Goal: Task Accomplishment & Management: Use online tool/utility

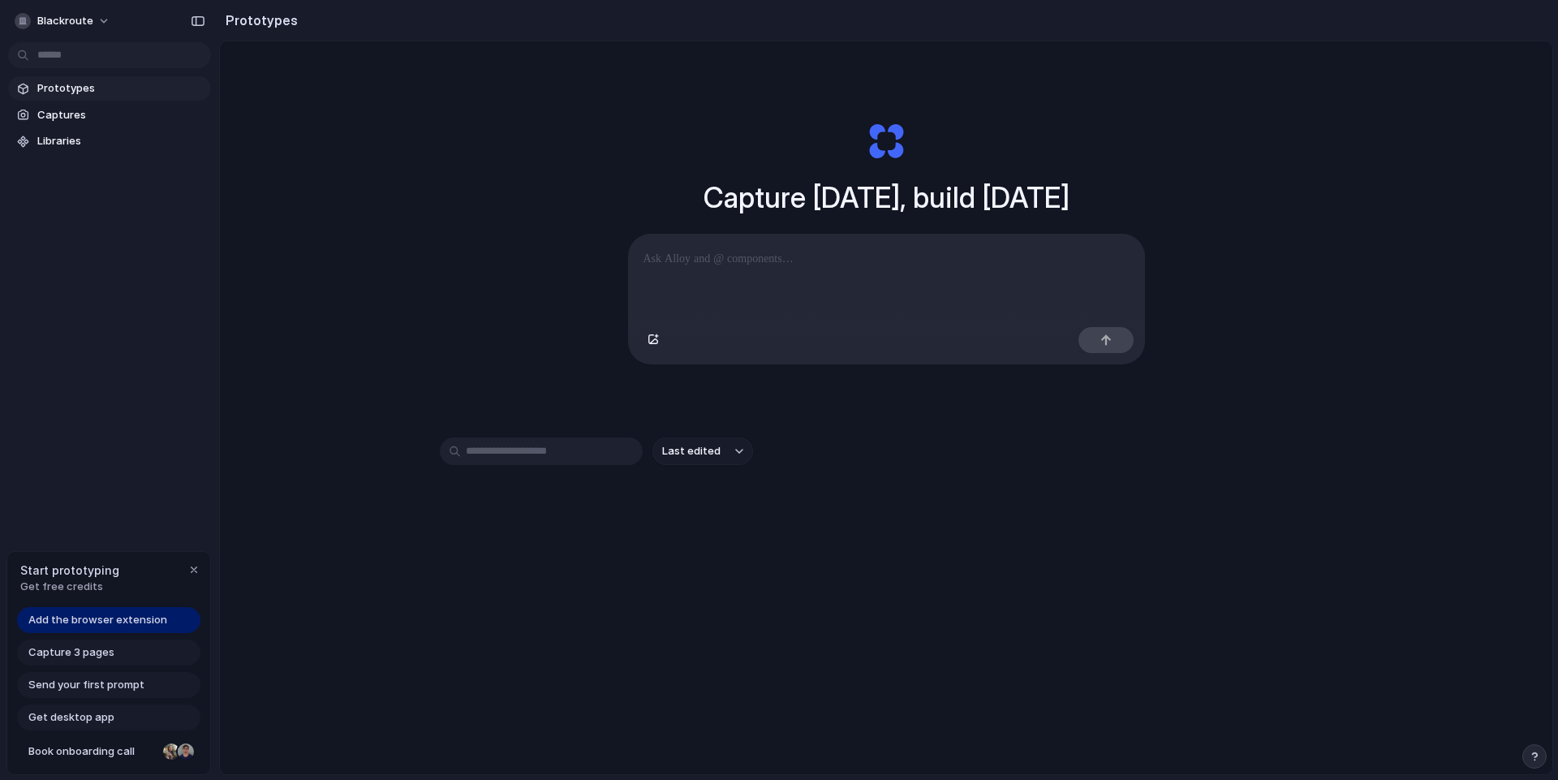
click at [137, 619] on span "Add the browser extension" at bounding box center [97, 620] width 139 height 16
click at [127, 638] on div "Add the browser extension Capture 3 pages Send your first prompt Get desktop ap…" at bounding box center [108, 690] width 203 height 167
click at [127, 649] on div "Capture 3 pages" at bounding box center [108, 652] width 183 height 26
click at [648, 528] on div "Last edited" at bounding box center [886, 508] width 893 height 143
click at [751, 255] on p at bounding box center [887, 258] width 486 height 19
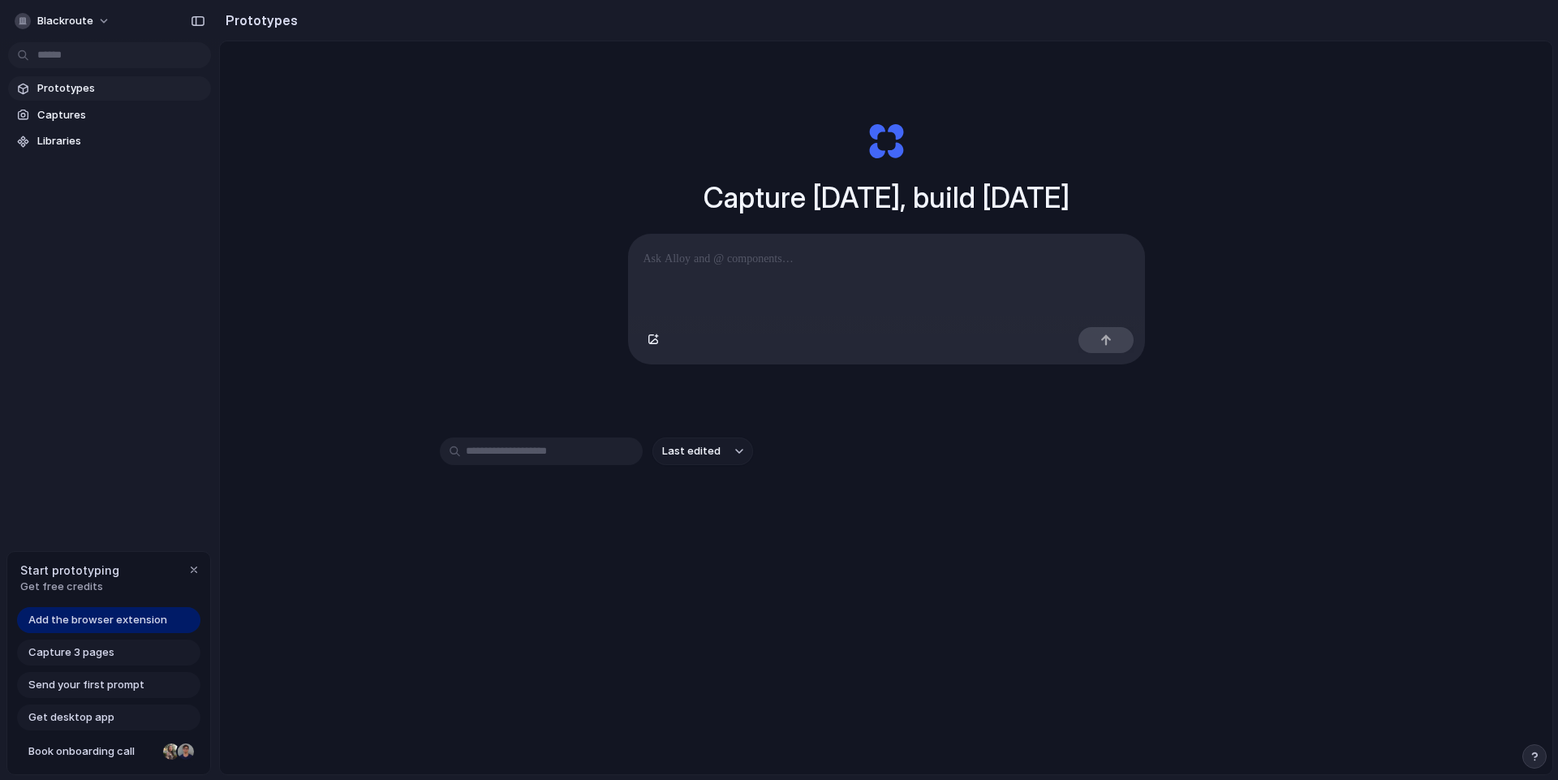
click at [751, 258] on p at bounding box center [887, 258] width 486 height 19
click at [837, 420] on div "Capture today, build tomorrow Clone web app Clone screenshot Start from existin…" at bounding box center [886, 243] width 649 height 364
click at [75, 648] on span "Capture 3 pages" at bounding box center [71, 652] width 86 height 16
click at [1351, 11] on section "Prototypes" at bounding box center [886, 20] width 1334 height 41
click at [110, 657] on span "Capture 3 pages" at bounding box center [71, 652] width 86 height 16
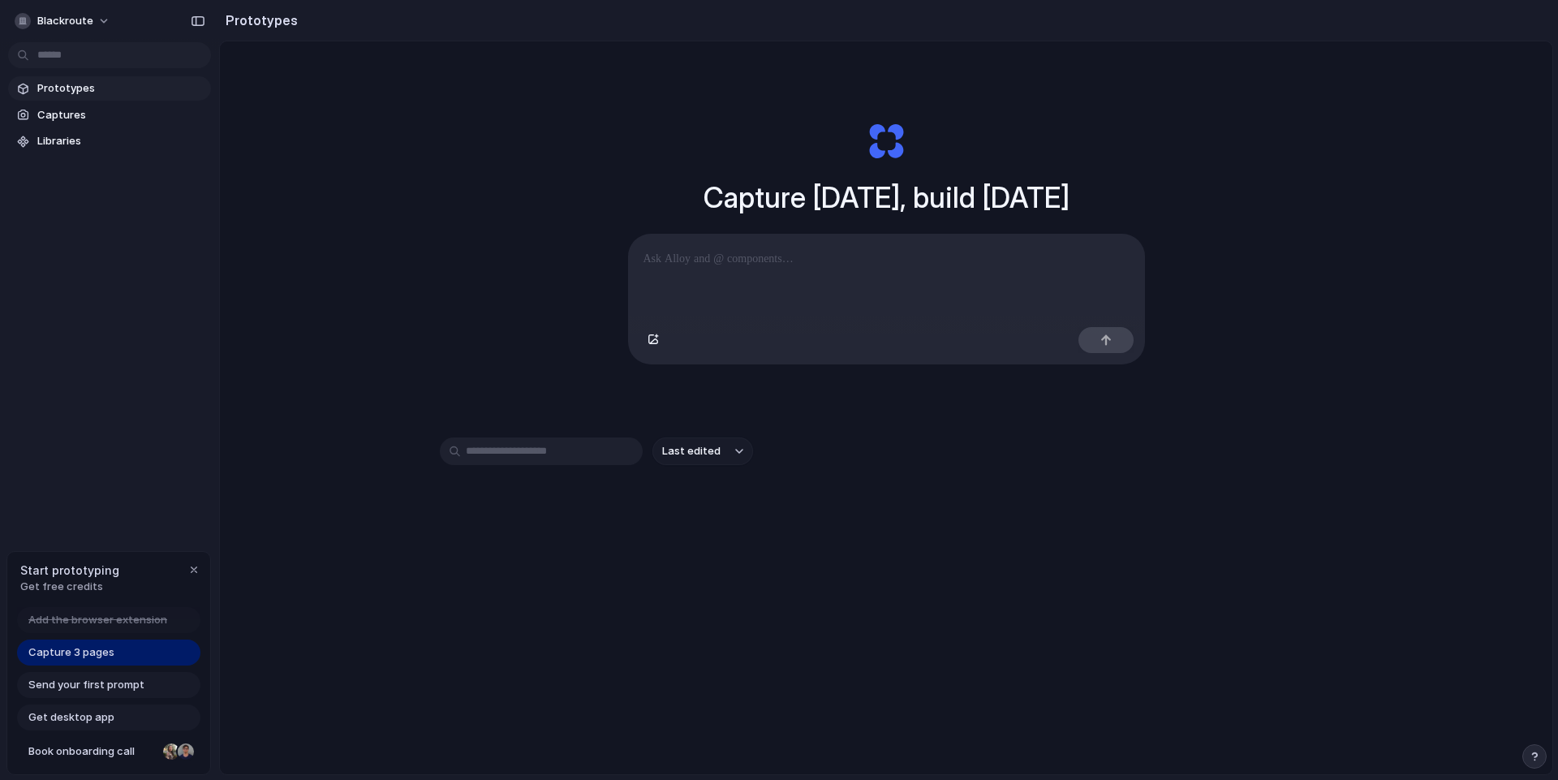
click at [120, 652] on div "Capture 3 pages" at bounding box center [108, 652] width 183 height 26
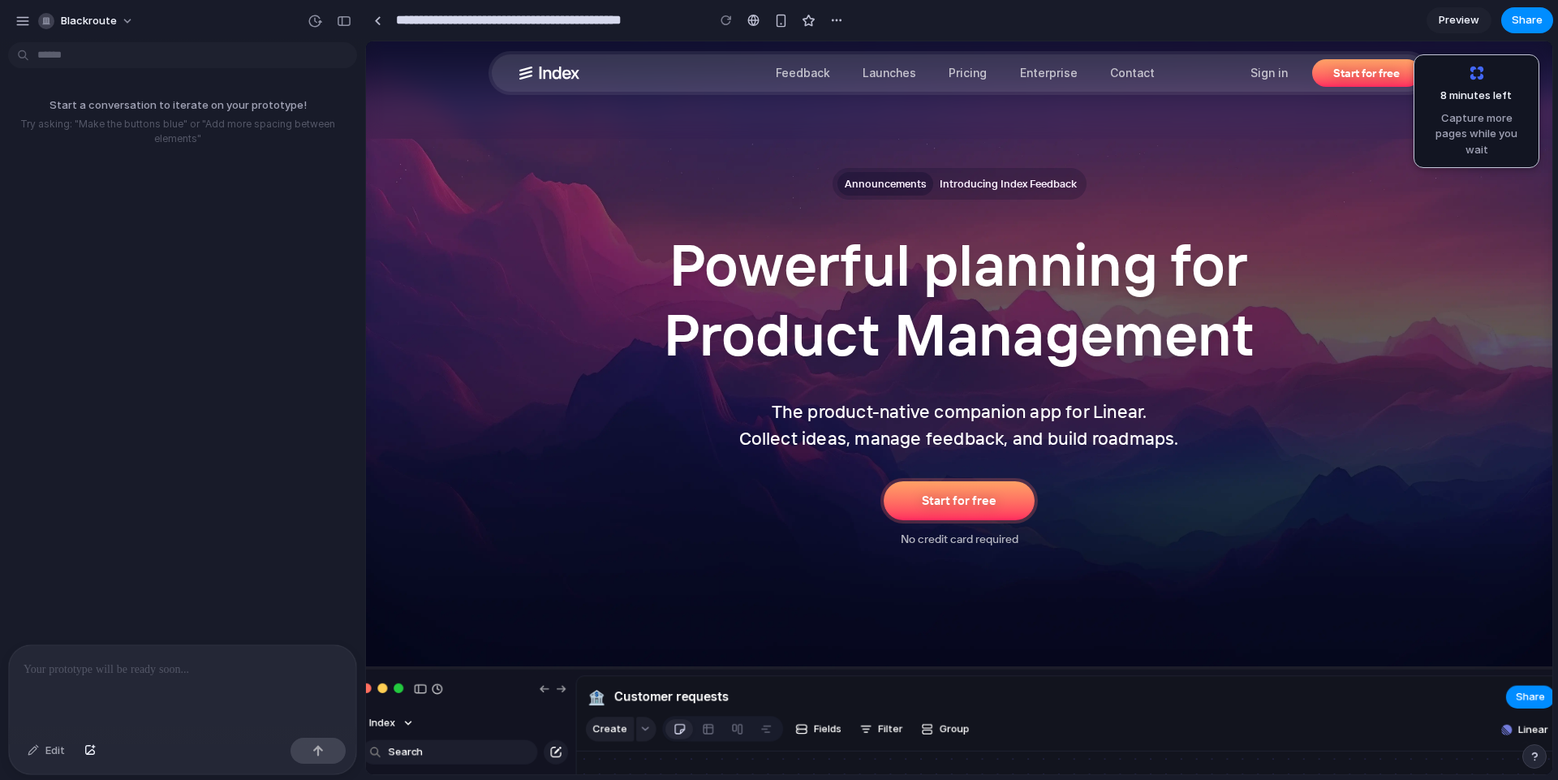
click at [0, 28] on div "blackroute" at bounding box center [182, 19] width 365 height 39
click at [14, 23] on button "button" at bounding box center [23, 21] width 24 height 24
click at [24, 14] on div "button" at bounding box center [22, 21] width 15 height 15
click at [140, 674] on div at bounding box center [182, 688] width 347 height 86
click at [1483, 123] on span "Capture more pages while you wait" at bounding box center [1476, 134] width 105 height 48
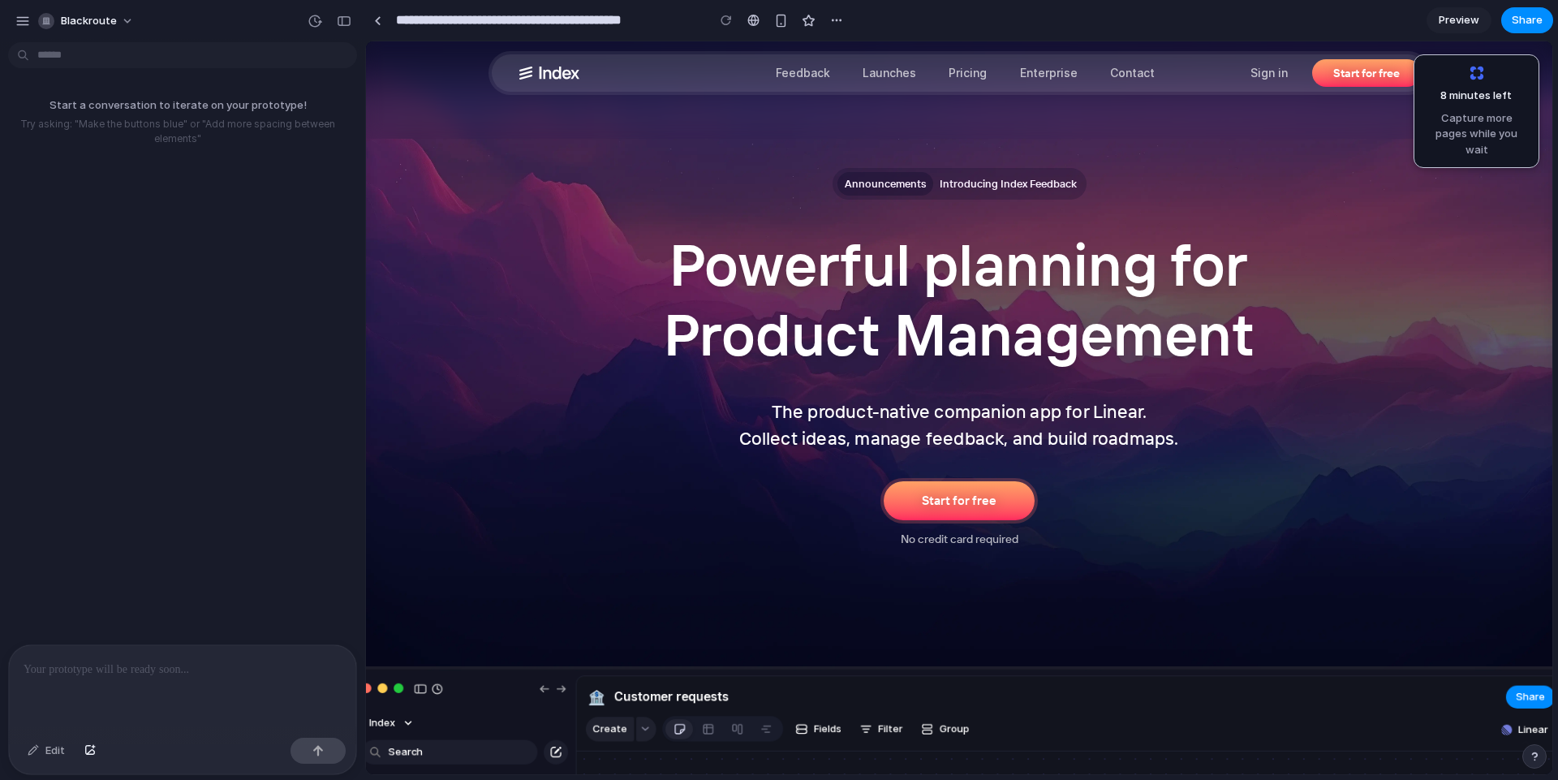
click at [1485, 139] on span "Capture more pages while you wait" at bounding box center [1476, 134] width 105 height 48
click at [834, 11] on button "button" at bounding box center [837, 20] width 24 height 24
click at [898, 19] on div "Duplicate Delete" at bounding box center [779, 390] width 1558 height 780
click at [781, 14] on div "button" at bounding box center [781, 21] width 14 height 14
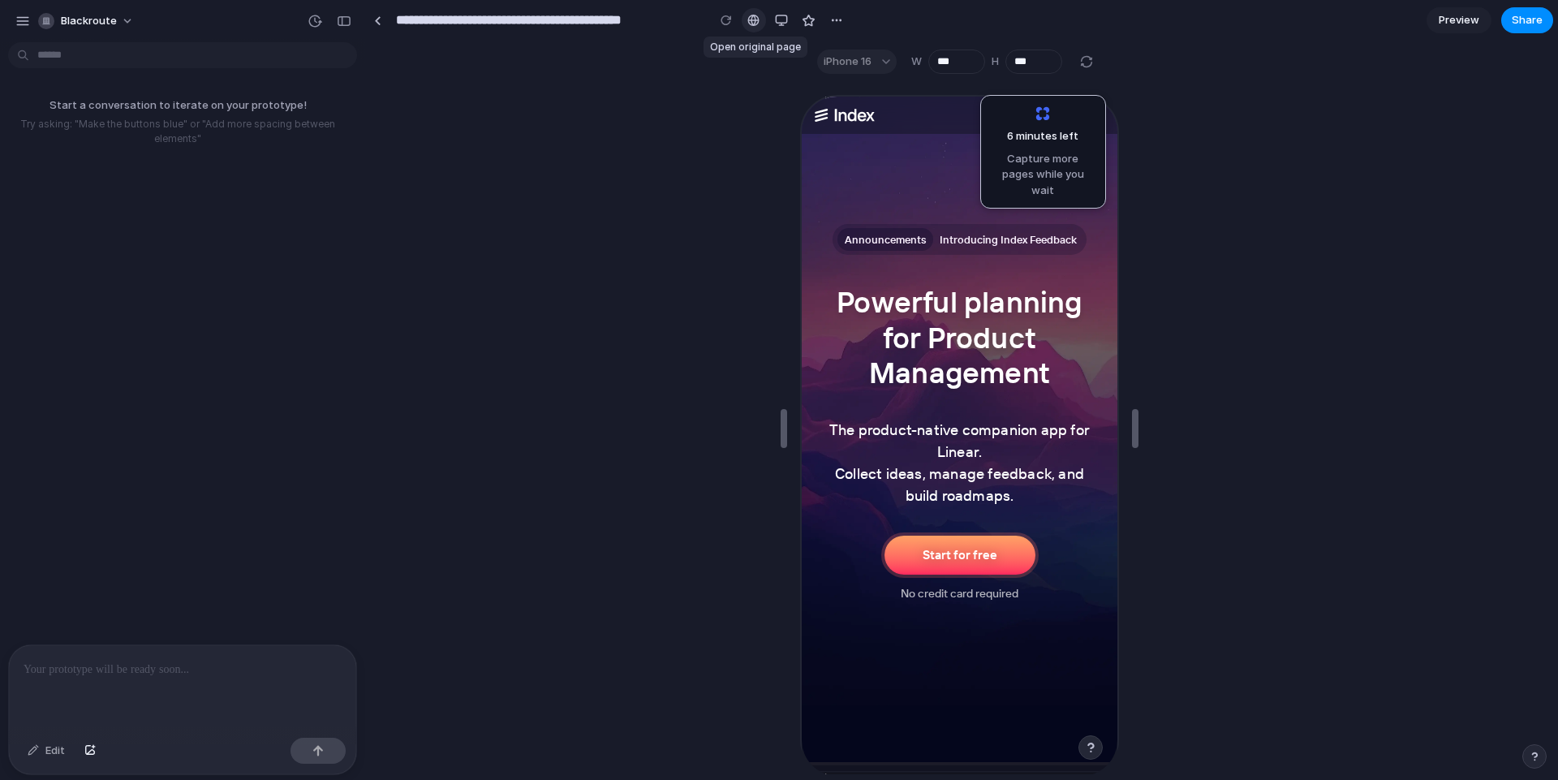
click at [756, 24] on div at bounding box center [753, 20] width 12 height 13
click at [776, 21] on div "button" at bounding box center [781, 20] width 13 height 13
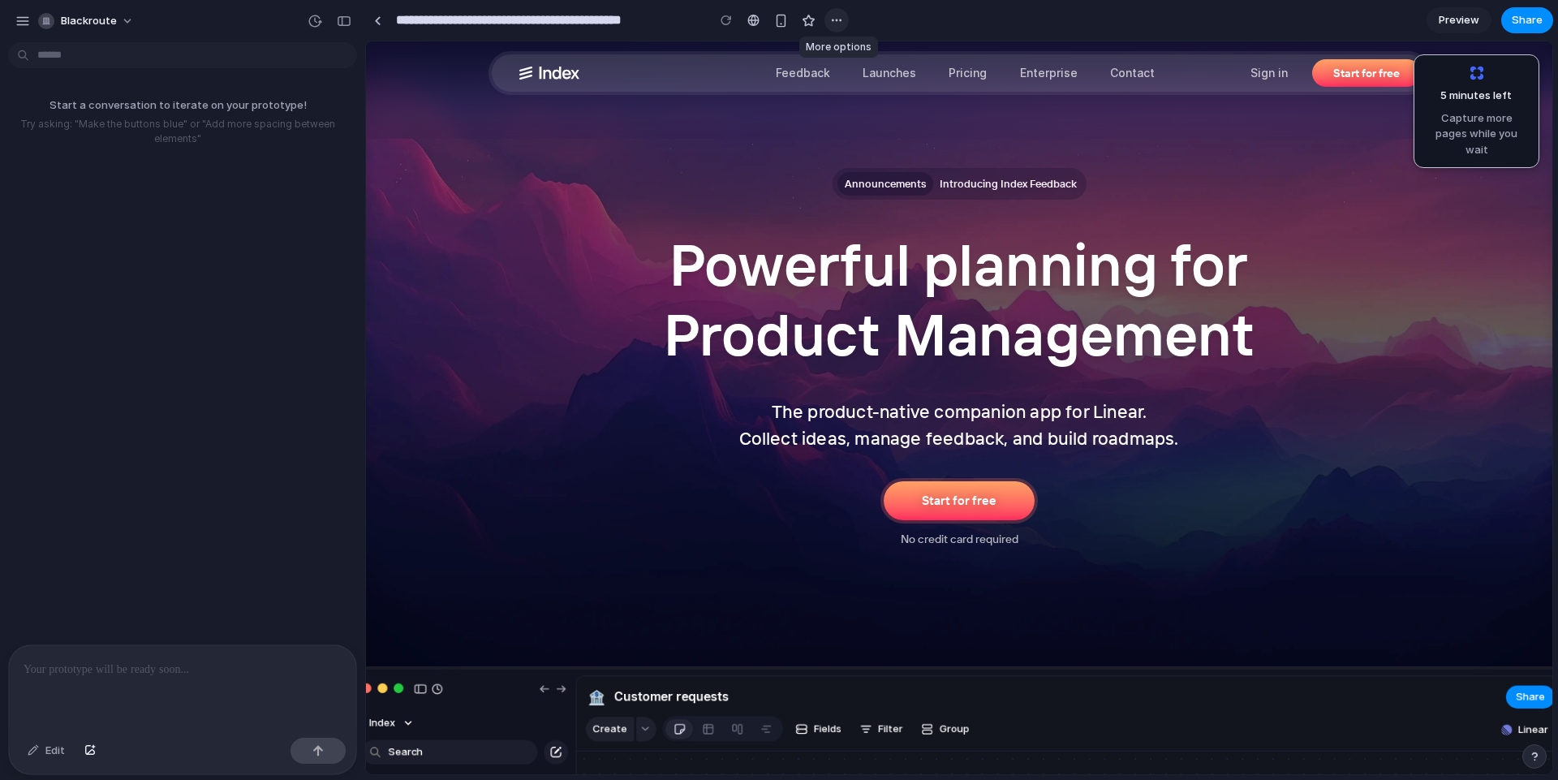
click at [837, 22] on div "button" at bounding box center [836, 20] width 13 height 13
click at [970, 24] on section "**********" at bounding box center [959, 20] width 1188 height 41
click at [1467, 7] on link "Preview" at bounding box center [1459, 20] width 65 height 26
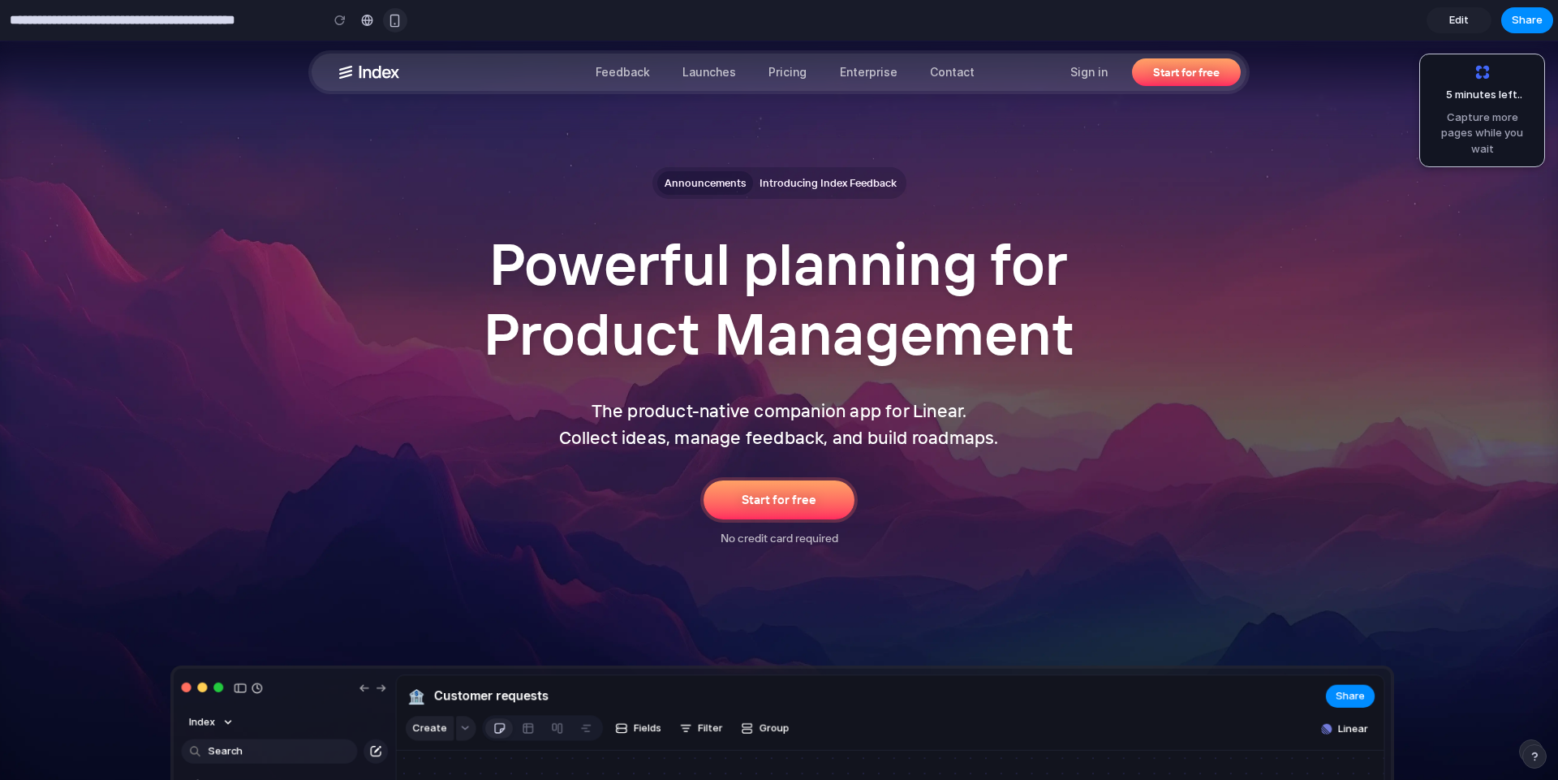
click at [392, 20] on div "button" at bounding box center [395, 21] width 14 height 14
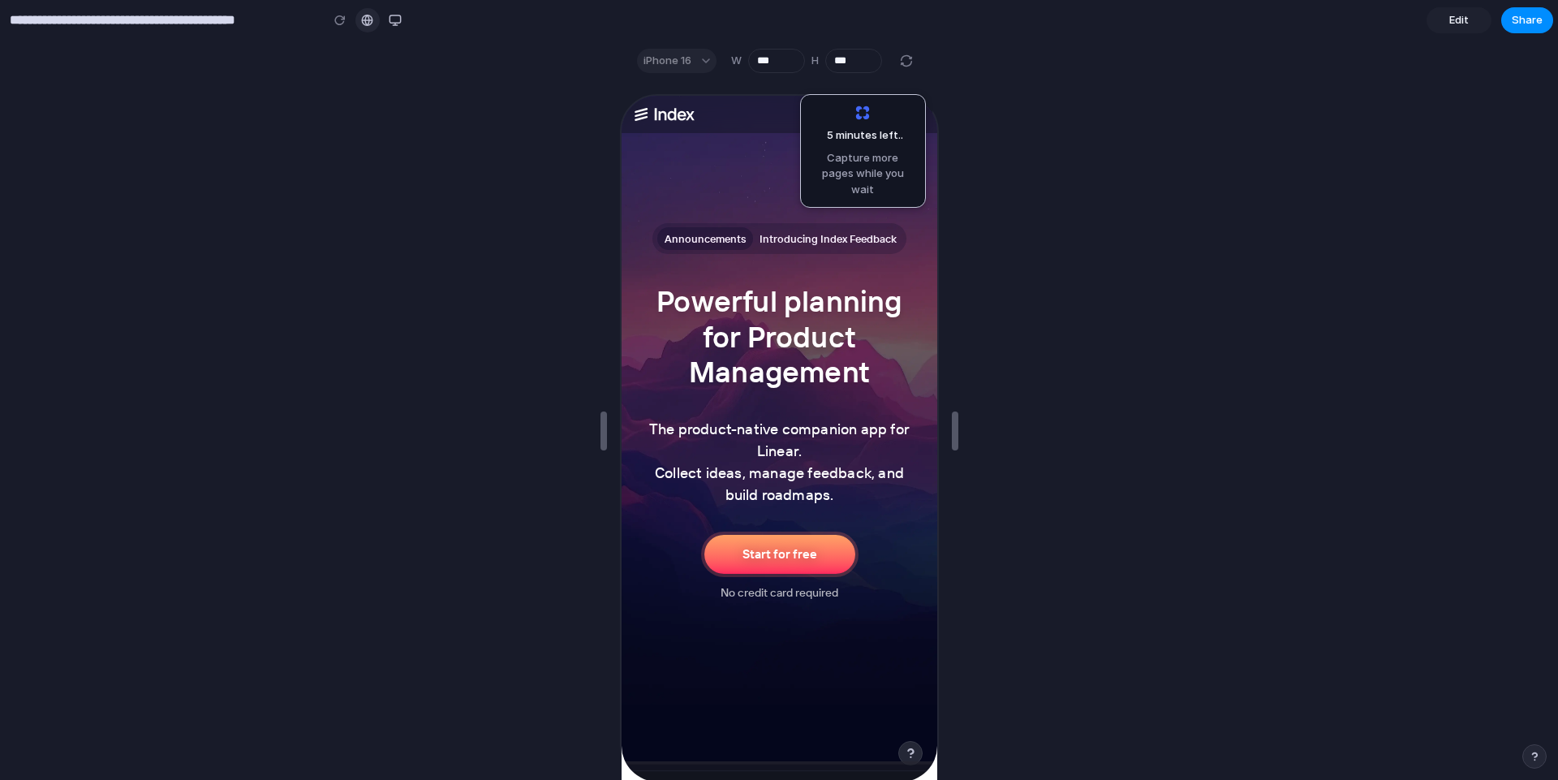
click at [376, 24] on link at bounding box center [367, 20] width 24 height 24
click at [403, 24] on button "button" at bounding box center [395, 20] width 24 height 24
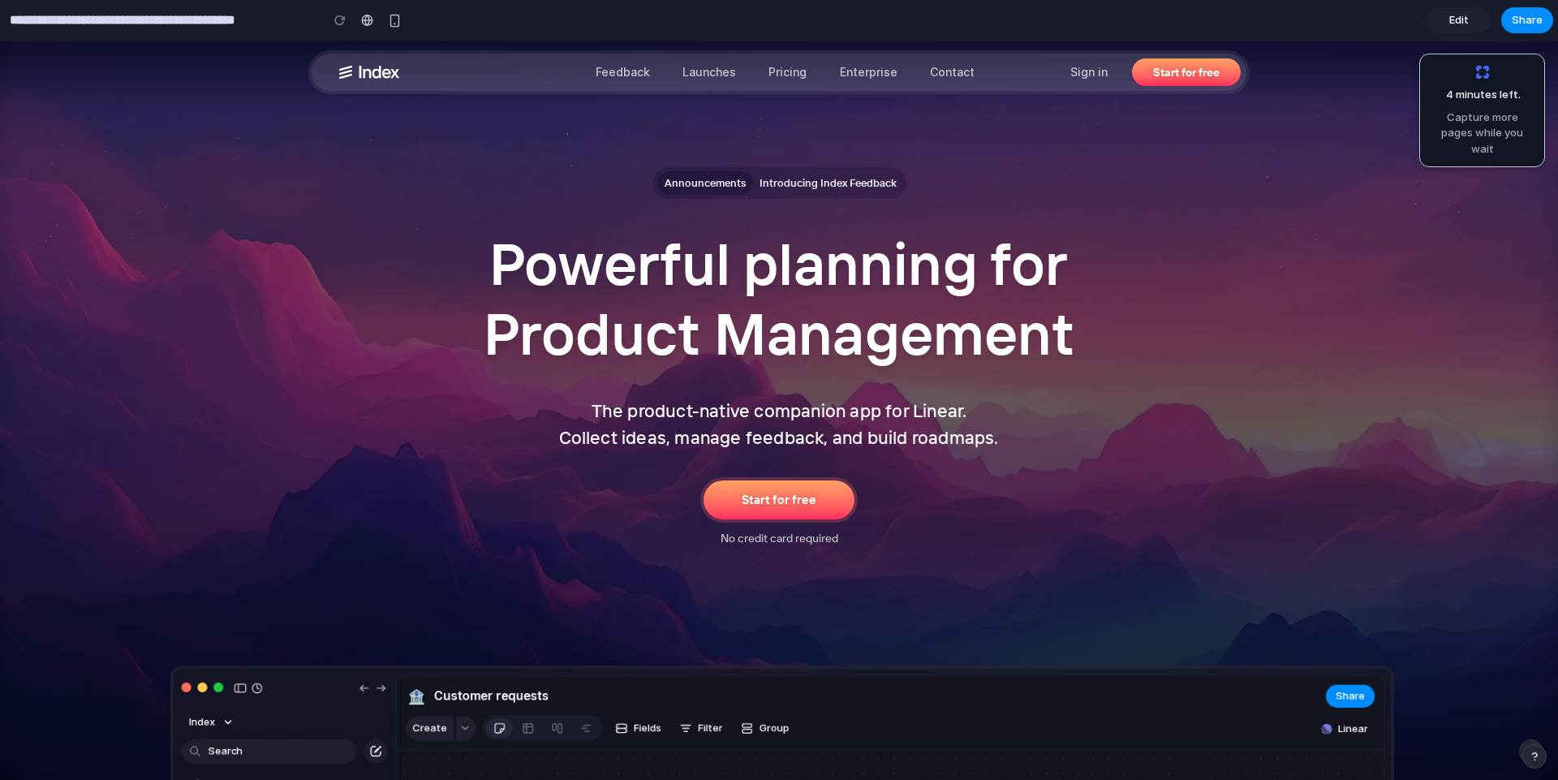
drag, startPoint x: 1460, startPoint y: 24, endPoint x: 1416, endPoint y: 31, distance: 44.3
click at [1416, 31] on section "**********" at bounding box center [776, 20] width 1553 height 41
click at [1459, 28] on link "Edit" at bounding box center [1459, 20] width 65 height 26
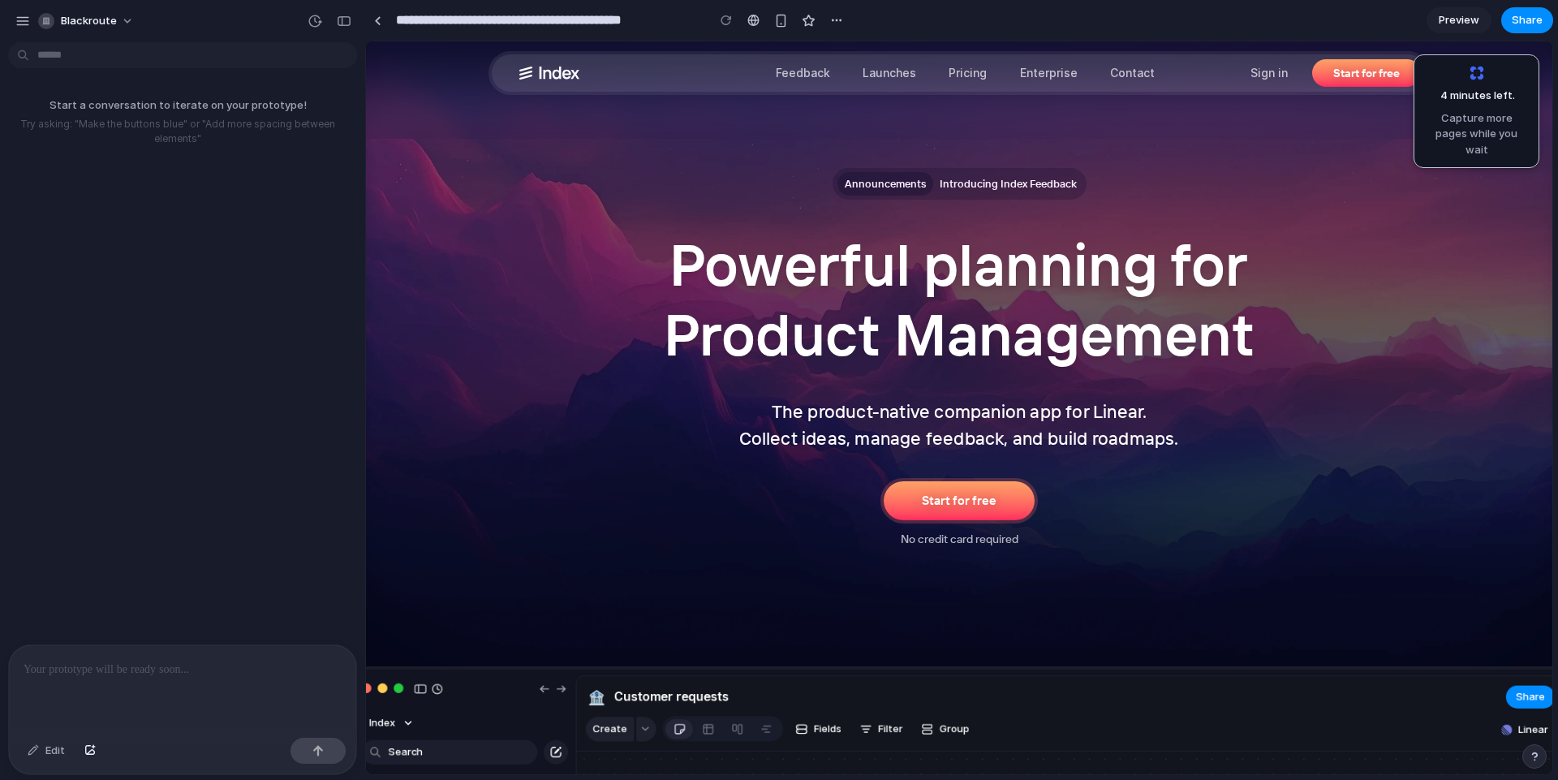
click at [18, 8] on div "blackroute" at bounding box center [78, 21] width 127 height 26
click at [17, 17] on div "button" at bounding box center [22, 21] width 15 height 15
click at [11, 24] on button "button" at bounding box center [23, 21] width 24 height 24
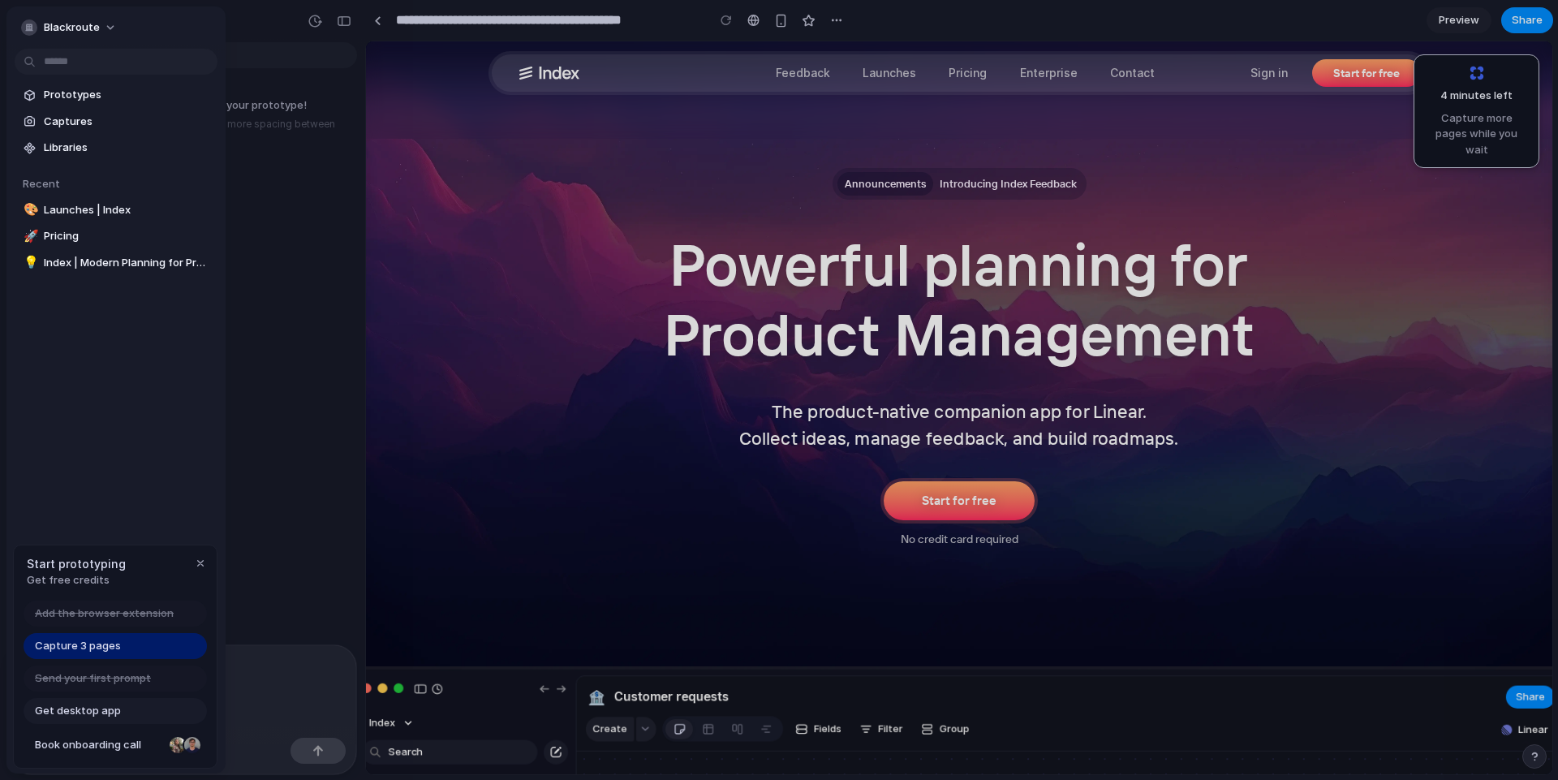
click at [139, 702] on link "Get desktop app" at bounding box center [115, 711] width 183 height 26
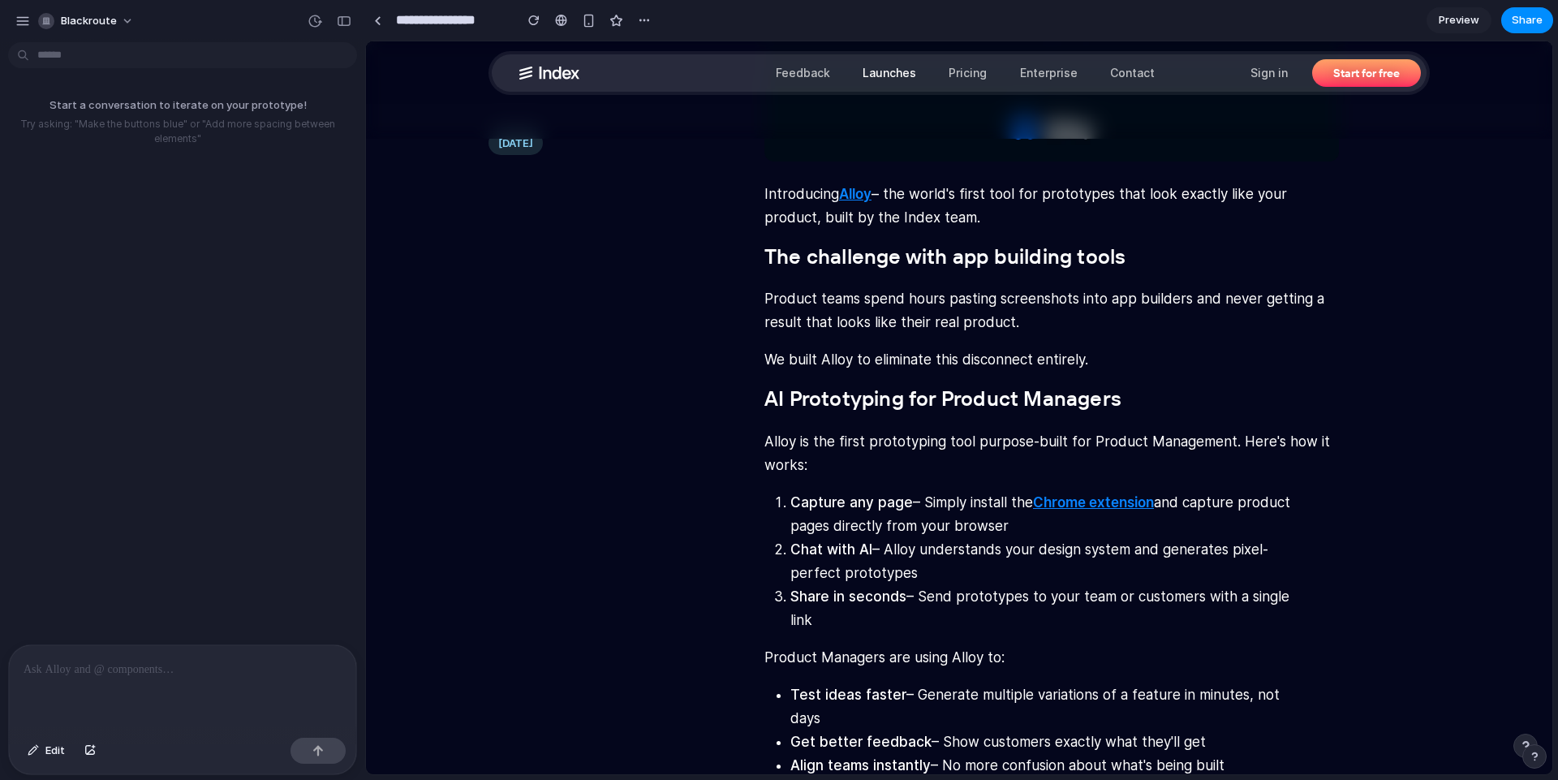
scroll to position [438, 0]
click at [866, 286] on p "Product teams spend hours pasting screenshots into app builders and never getti…" at bounding box center [1051, 309] width 575 height 47
drag, startPoint x: 911, startPoint y: 296, endPoint x: 1143, endPoint y: 299, distance: 232.1
click at [1143, 299] on p "Product teams spend hours pasting screenshots into app builders and never getti…" at bounding box center [1051, 309] width 575 height 47
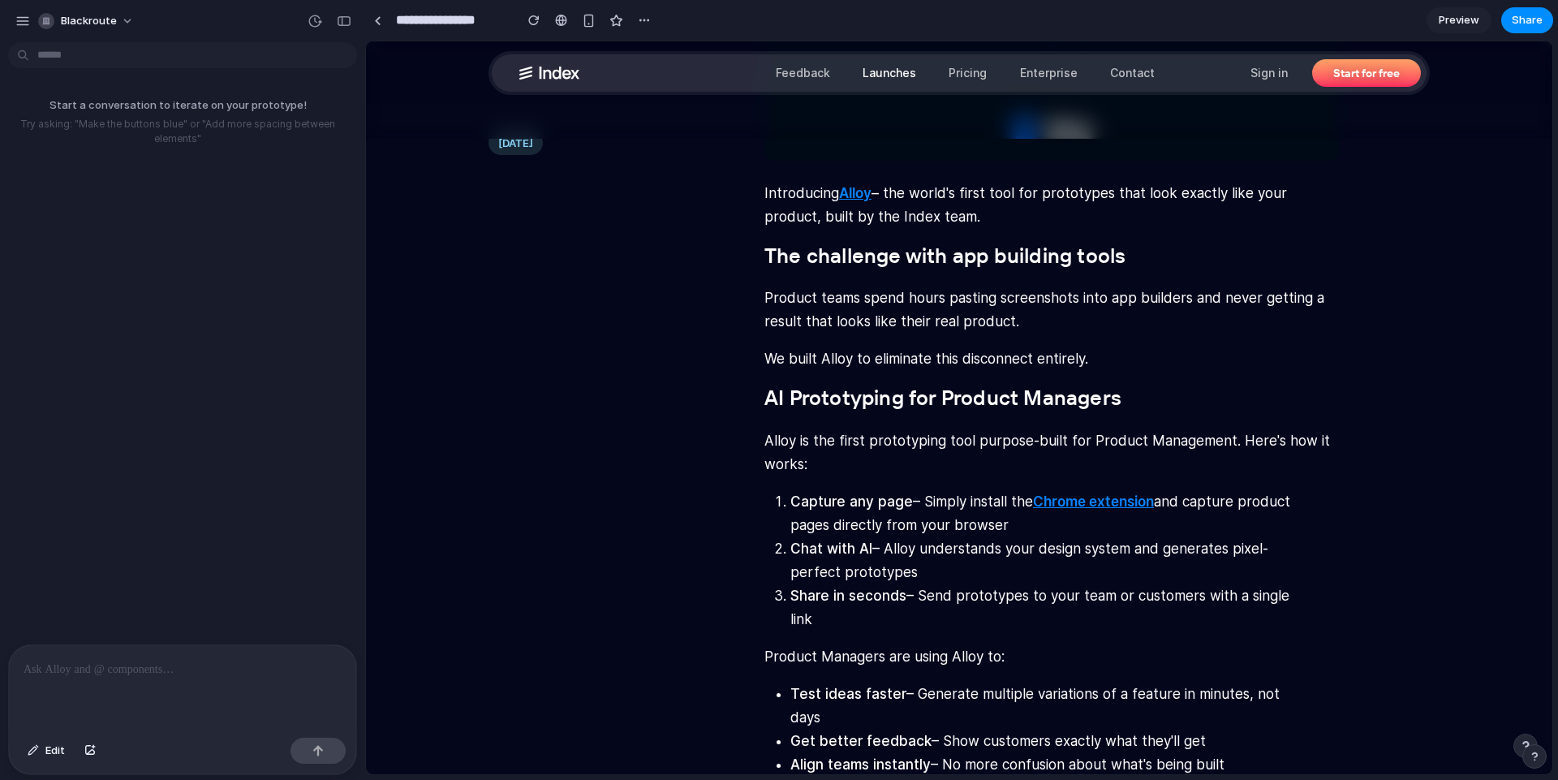
drag, startPoint x: 838, startPoint y: 315, endPoint x: 945, endPoint y: 316, distance: 107.1
click at [945, 316] on p "Product teams spend hours pasting screenshots into app builders and never getti…" at bounding box center [1051, 309] width 575 height 47
click at [929, 342] on div "Introducing Alloy – the world's first tool for prototypes that look exactly lik…" at bounding box center [1051, 603] width 575 height 843
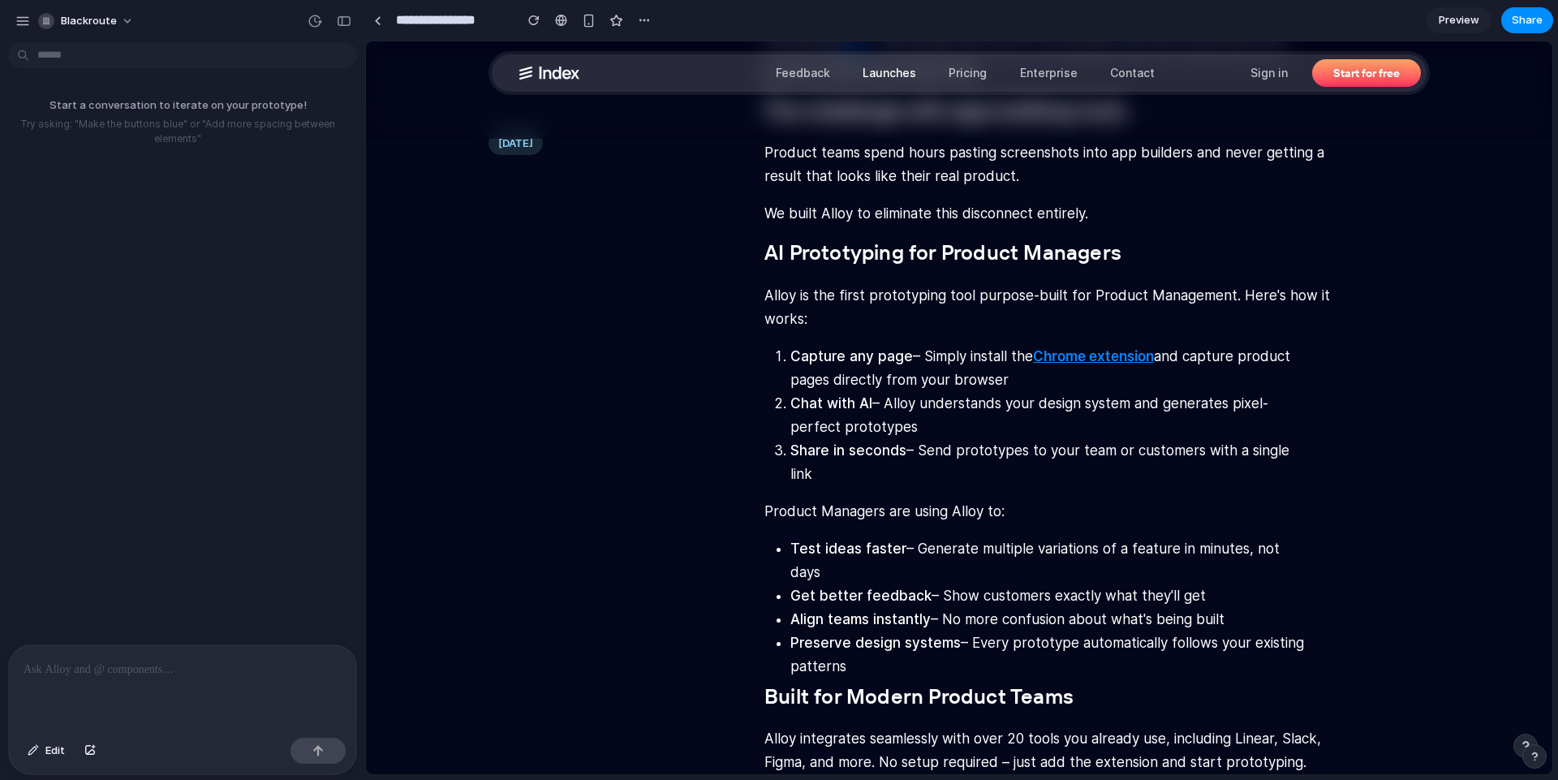
scroll to position [584, 0]
drag, startPoint x: 840, startPoint y: 296, endPoint x: 976, endPoint y: 315, distance: 137.6
click at [976, 315] on p "Alloy is the first prototyping tool purpose-built for Product Management. Here'…" at bounding box center [1051, 306] width 575 height 47
drag, startPoint x: 1053, startPoint y: 290, endPoint x: 1224, endPoint y: 298, distance: 171.4
click at [1144, 293] on p "Alloy is the first prototyping tool purpose-built for Product Management. Here'…" at bounding box center [1051, 306] width 575 height 47
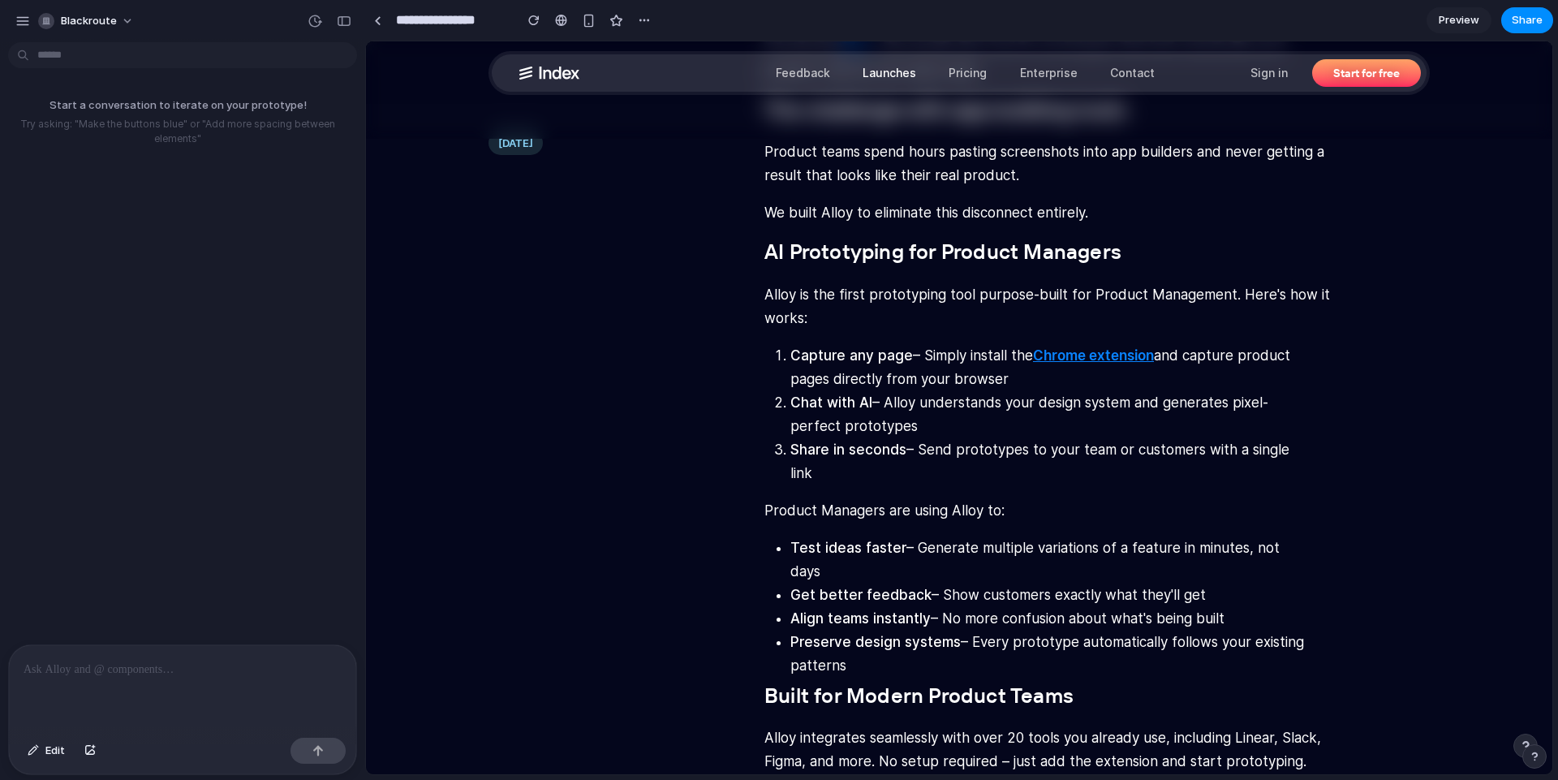
drag, startPoint x: 1224, startPoint y: 298, endPoint x: 1269, endPoint y: 297, distance: 45.5
click at [1227, 298] on p "Alloy is the first prototyping tool purpose-built for Product Management. Here'…" at bounding box center [1051, 306] width 575 height 47
click at [861, 406] on strong "Chat with AI" at bounding box center [831, 402] width 82 height 16
drag, startPoint x: 822, startPoint y: 410, endPoint x: 919, endPoint y: 406, distance: 97.5
click at [919, 406] on li "Chat with AI – Alloy understands your design system and generates pixel-perfect…" at bounding box center [1051, 414] width 523 height 47
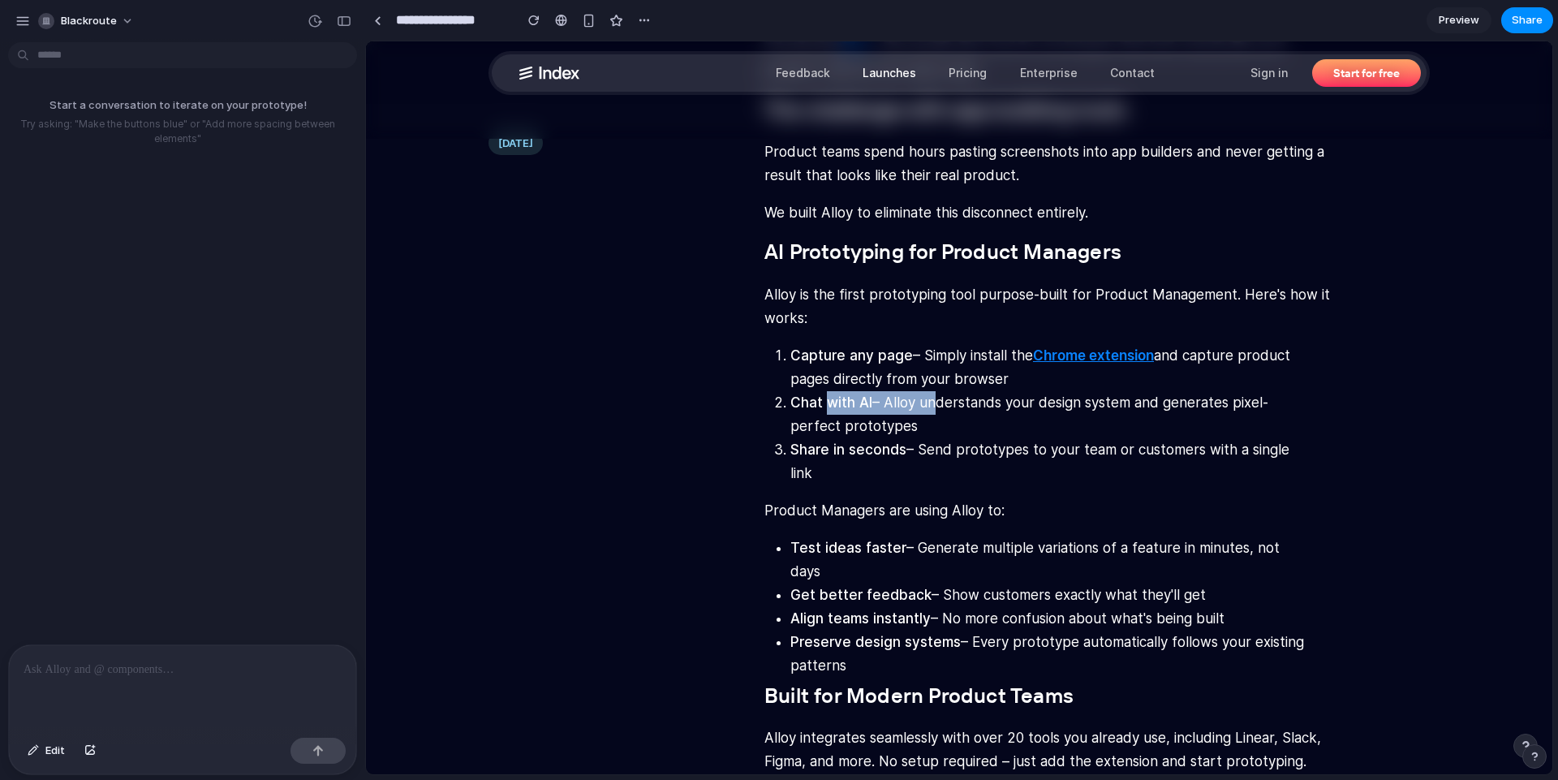
click at [919, 406] on li "Chat with AI – Alloy understands your design system and generates pixel-perfect…" at bounding box center [1051, 414] width 523 height 47
click at [905, 422] on li "Chat with AI – Alloy understands your design system and generates pixel-perfect…" at bounding box center [1051, 414] width 523 height 47
click at [877, 450] on strong "Share in seconds" at bounding box center [848, 449] width 116 height 16
click at [920, 446] on li "Share in seconds – Send prototypes to your team or customers with a single link" at bounding box center [1051, 461] width 523 height 47
click at [987, 460] on li "Share in seconds – Send prototypes to your team or customers with a single link" at bounding box center [1051, 461] width 523 height 47
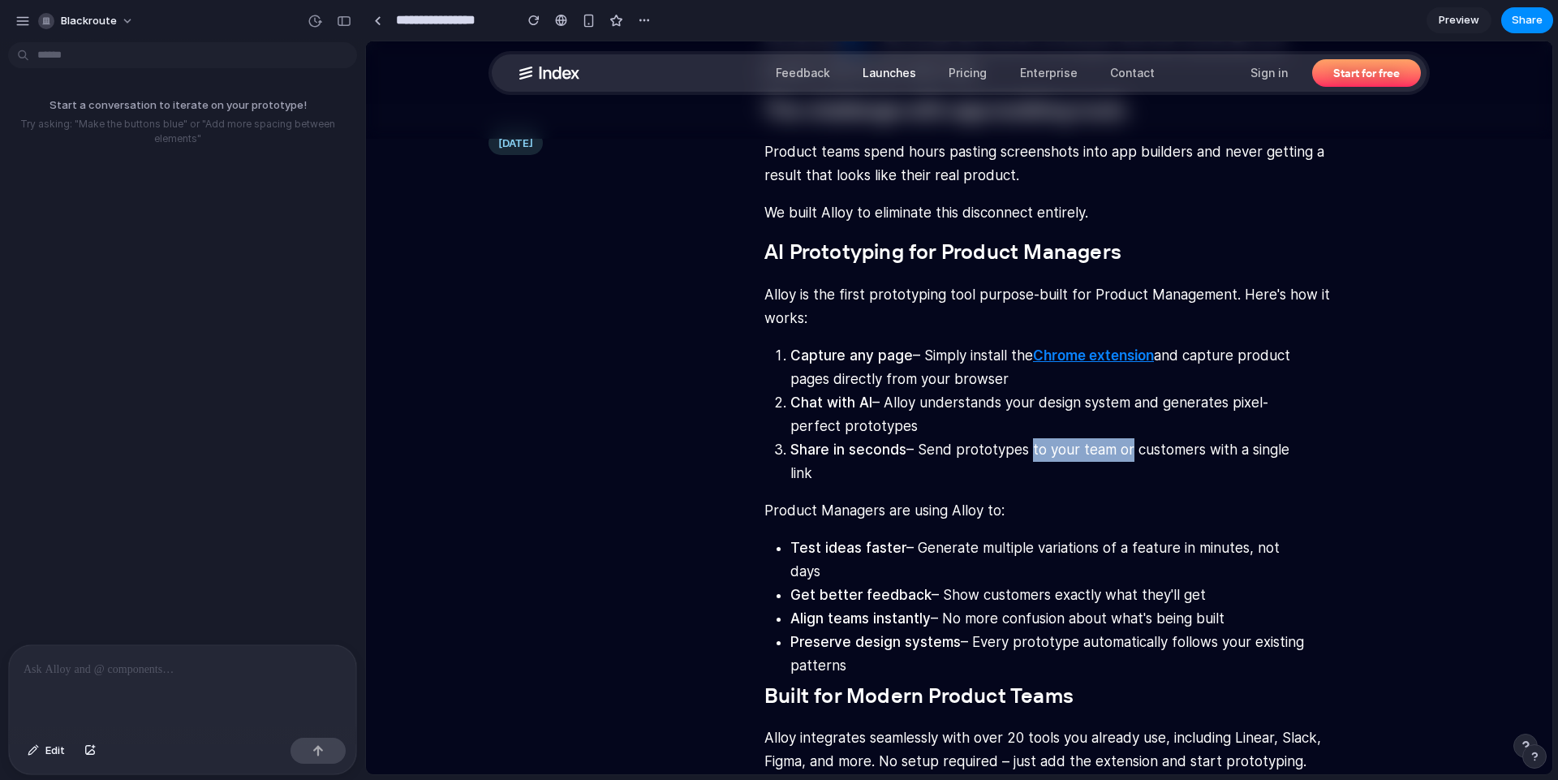
drag, startPoint x: 1021, startPoint y: 447, endPoint x: 1116, endPoint y: 459, distance: 95.7
click at [1116, 459] on li "Share in seconds – Send prototypes to your team or customers with a single link" at bounding box center [1051, 461] width 523 height 47
click at [1160, 451] on li "Share in seconds – Send prototypes to your team or customers with a single link" at bounding box center [1051, 461] width 523 height 47
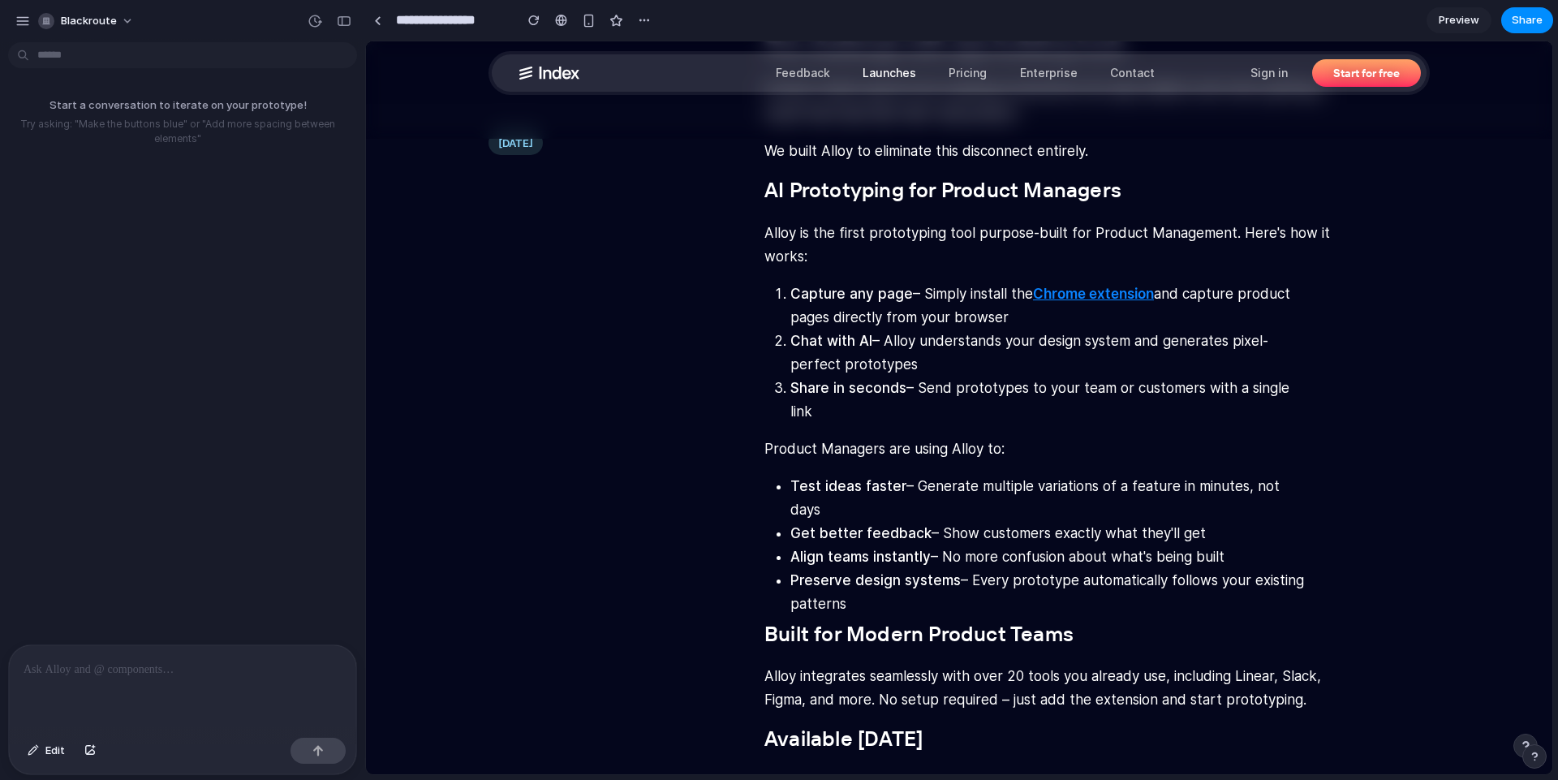
scroll to position [730, 0]
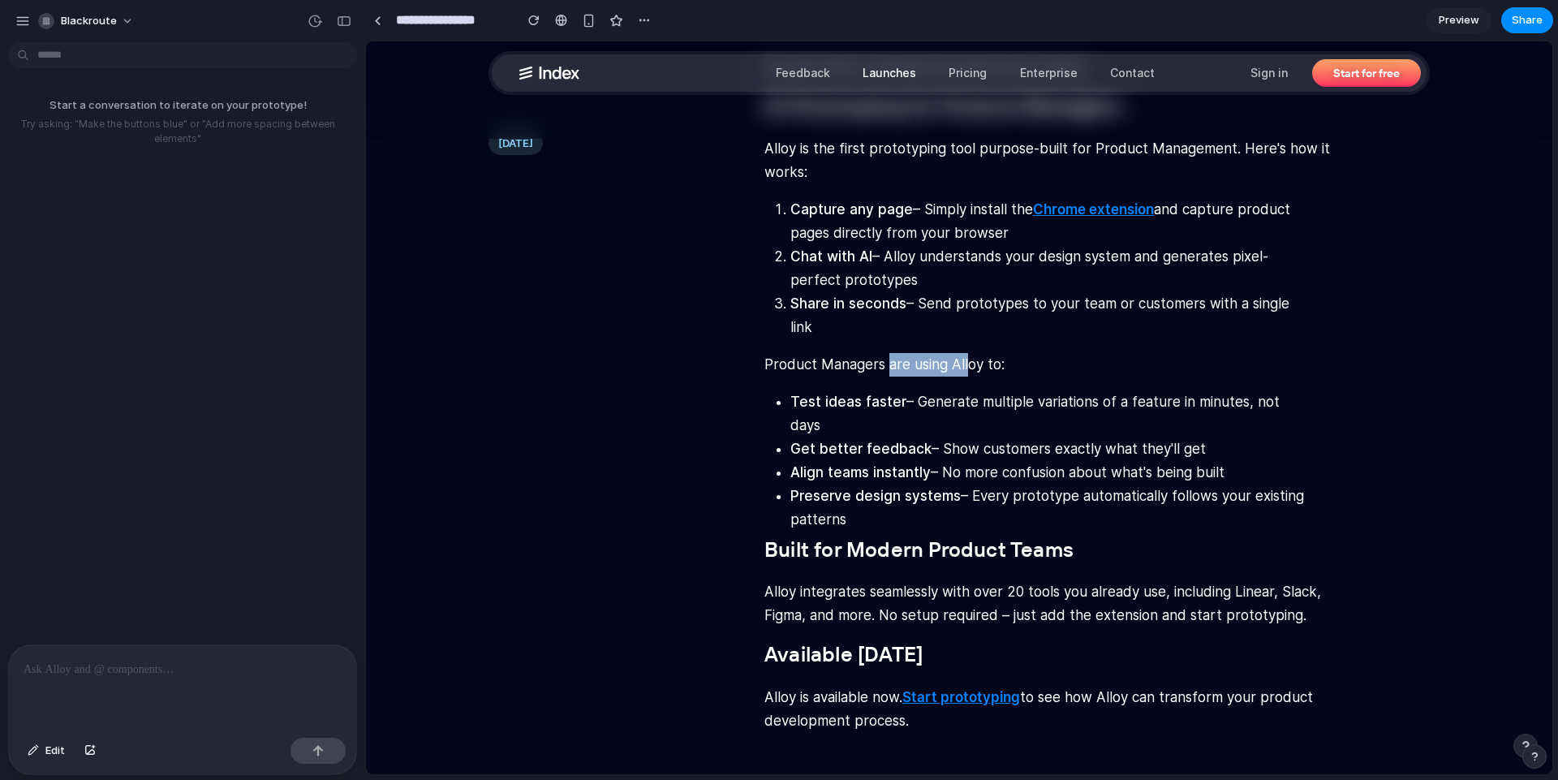
drag, startPoint x: 932, startPoint y: 370, endPoint x: 962, endPoint y: 375, distance: 31.2
click at [962, 375] on p "Product Managers are using Alloy to:" at bounding box center [1051, 365] width 575 height 24
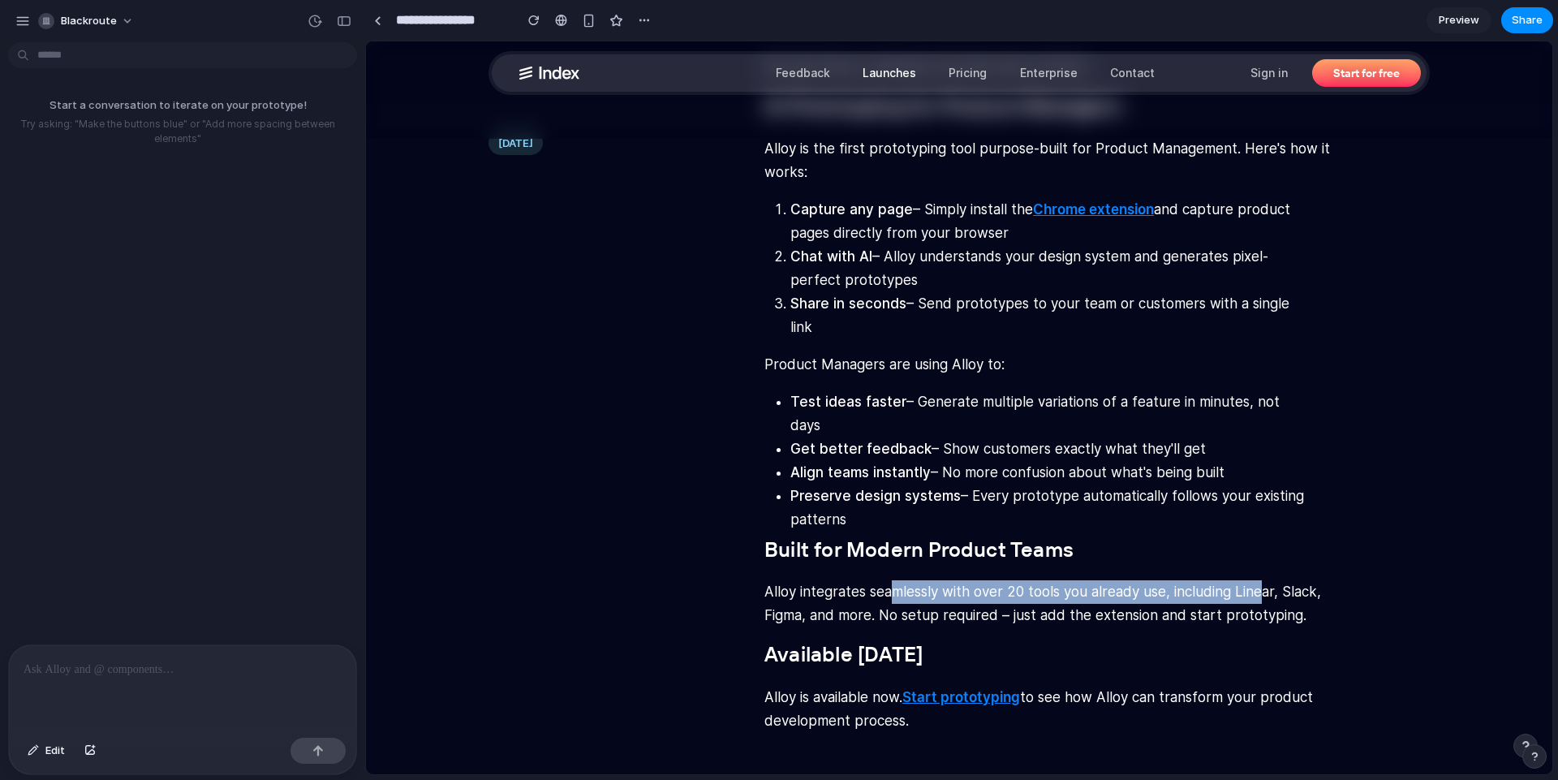
drag, startPoint x: 884, startPoint y: 568, endPoint x: 1258, endPoint y: 575, distance: 374.2
click at [1258, 580] on p "Alloy integrates seamlessly with over 20 tools you already use, including Linea…" at bounding box center [1051, 603] width 575 height 47
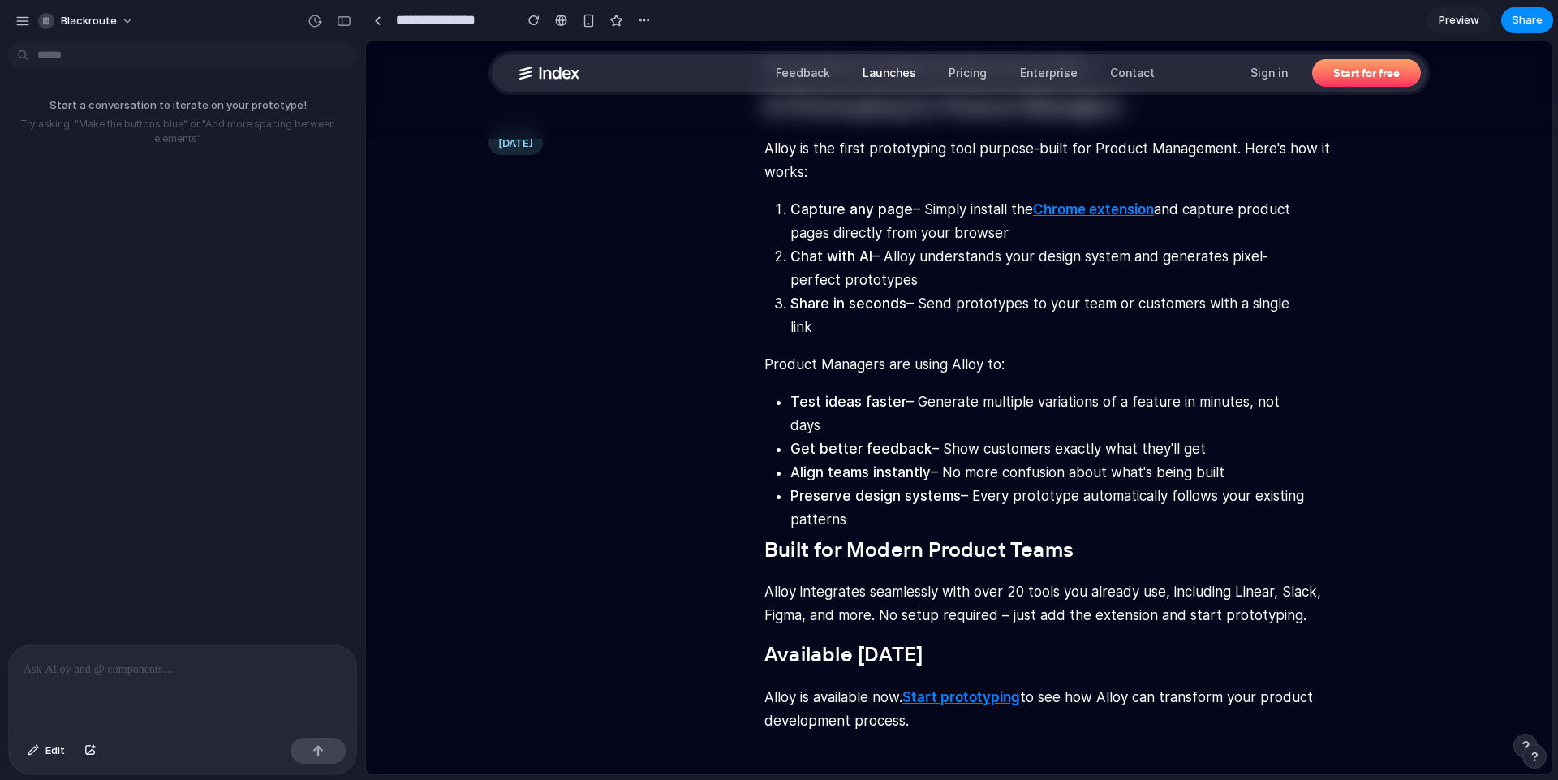
click at [1200, 591] on p "Alloy integrates seamlessly with over 20 tools you already use, including Linea…" at bounding box center [1051, 603] width 575 height 47
drag, startPoint x: 964, startPoint y: 597, endPoint x: 1013, endPoint y: 596, distance: 48.7
click at [1013, 596] on p "Alloy integrates seamlessly with over 20 tools you already use, including Linea…" at bounding box center [1051, 603] width 575 height 47
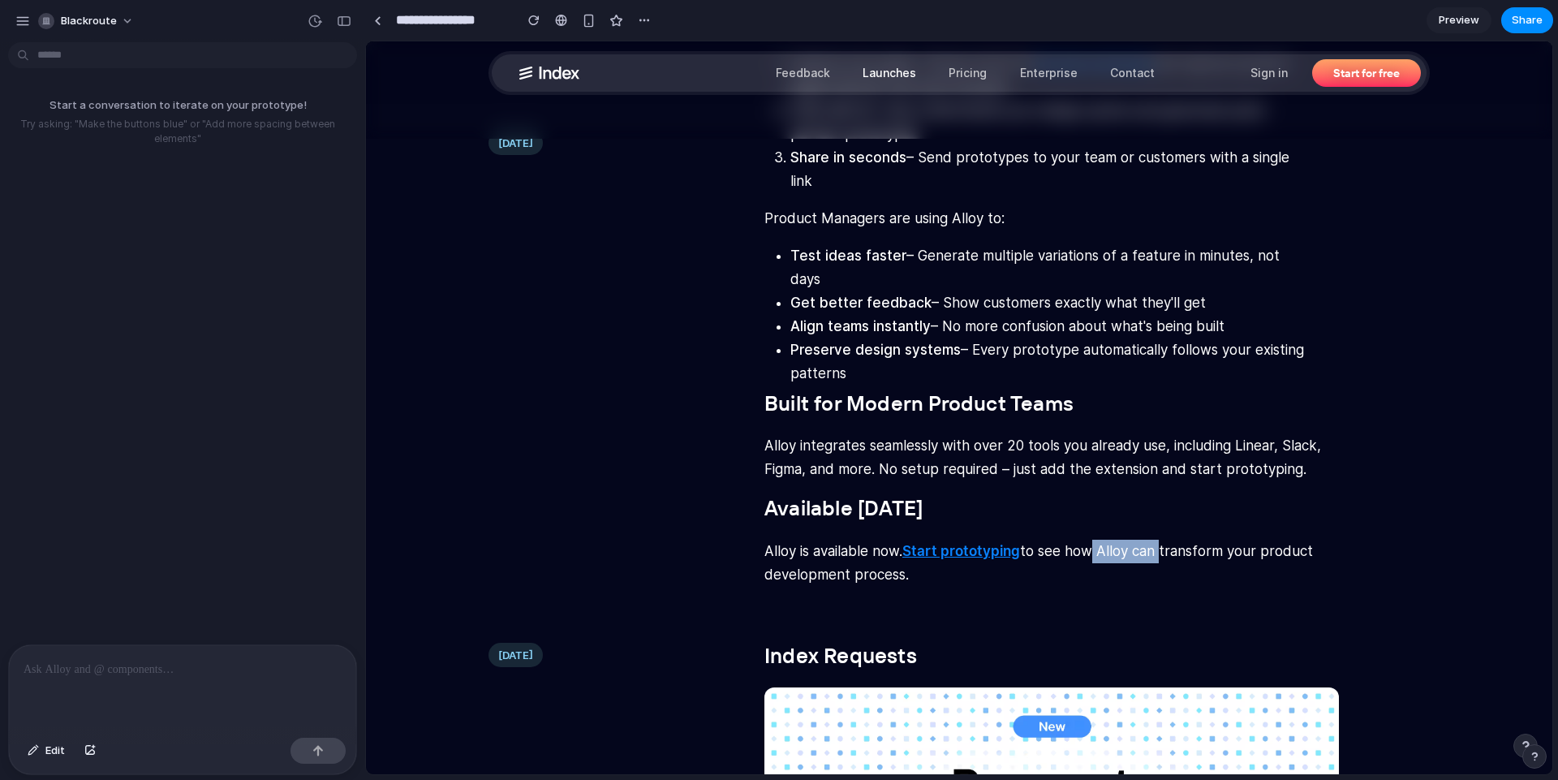
drag, startPoint x: 1096, startPoint y: 529, endPoint x: 1158, endPoint y: 536, distance: 62.9
click at [1156, 540] on p "Alloy is available now. Start prototyping to see how Alloy can transform your p…" at bounding box center [1051, 563] width 575 height 47
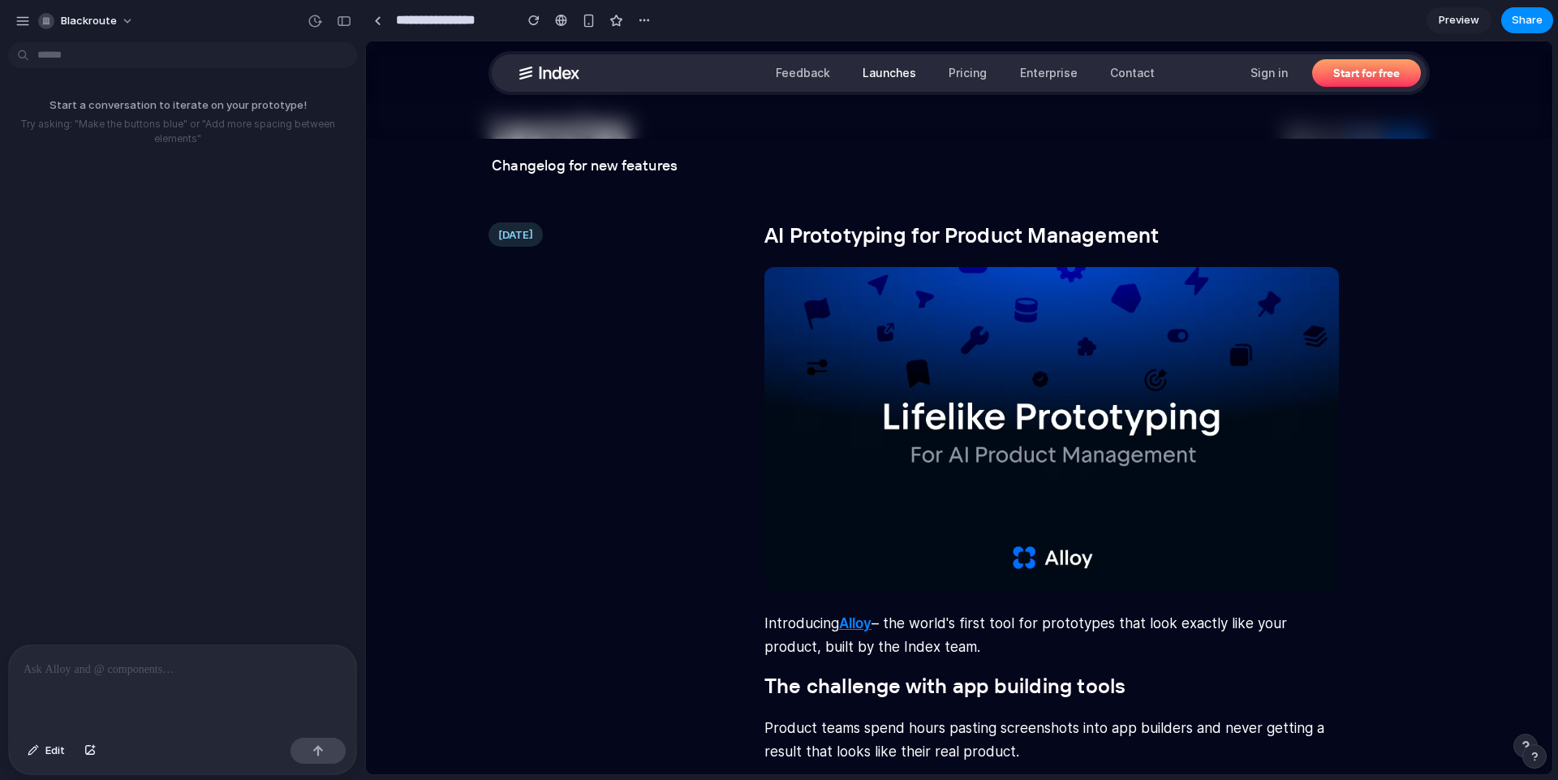
scroll to position [0, 0]
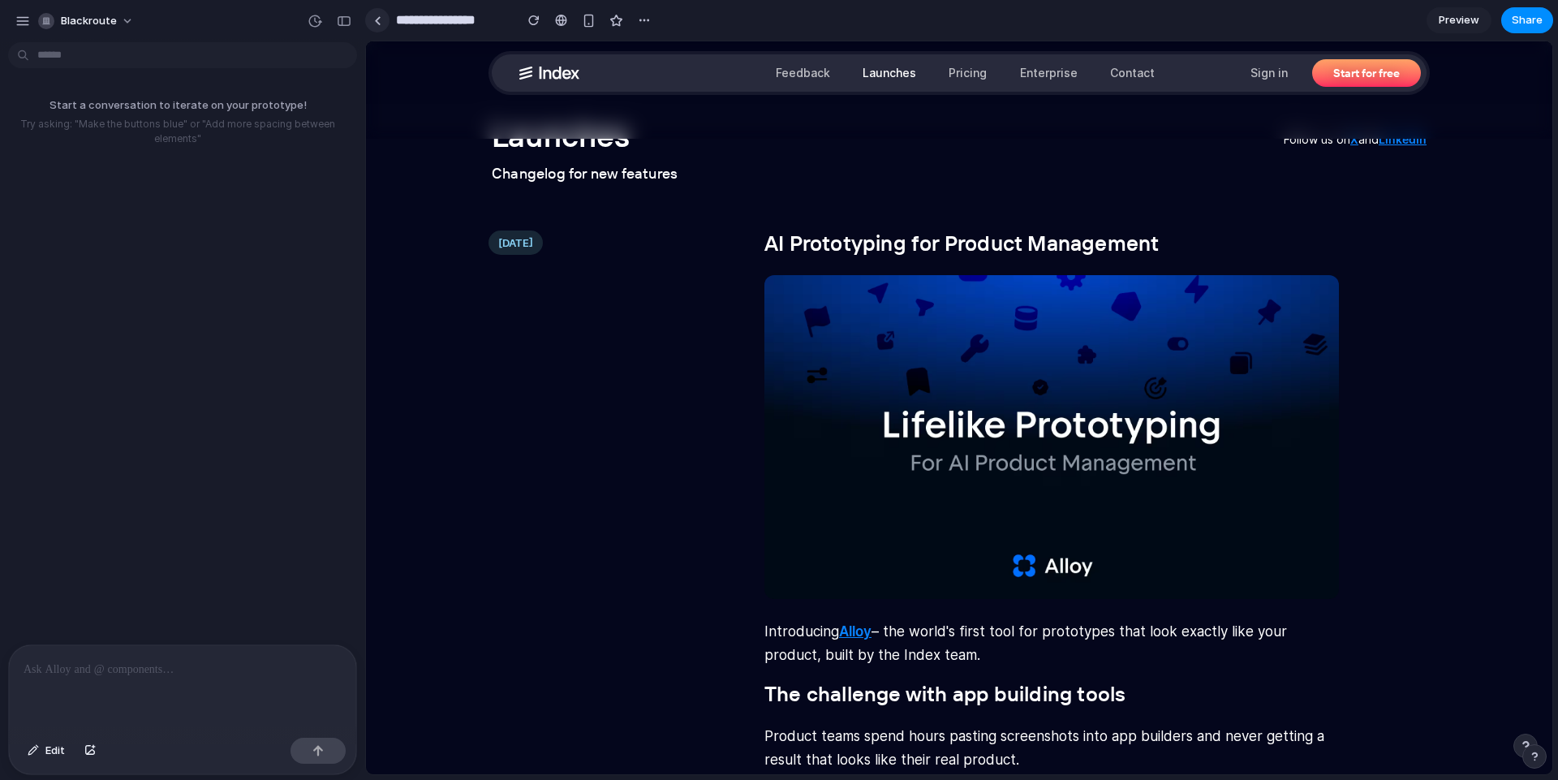
click at [379, 23] on div at bounding box center [377, 20] width 7 height 9
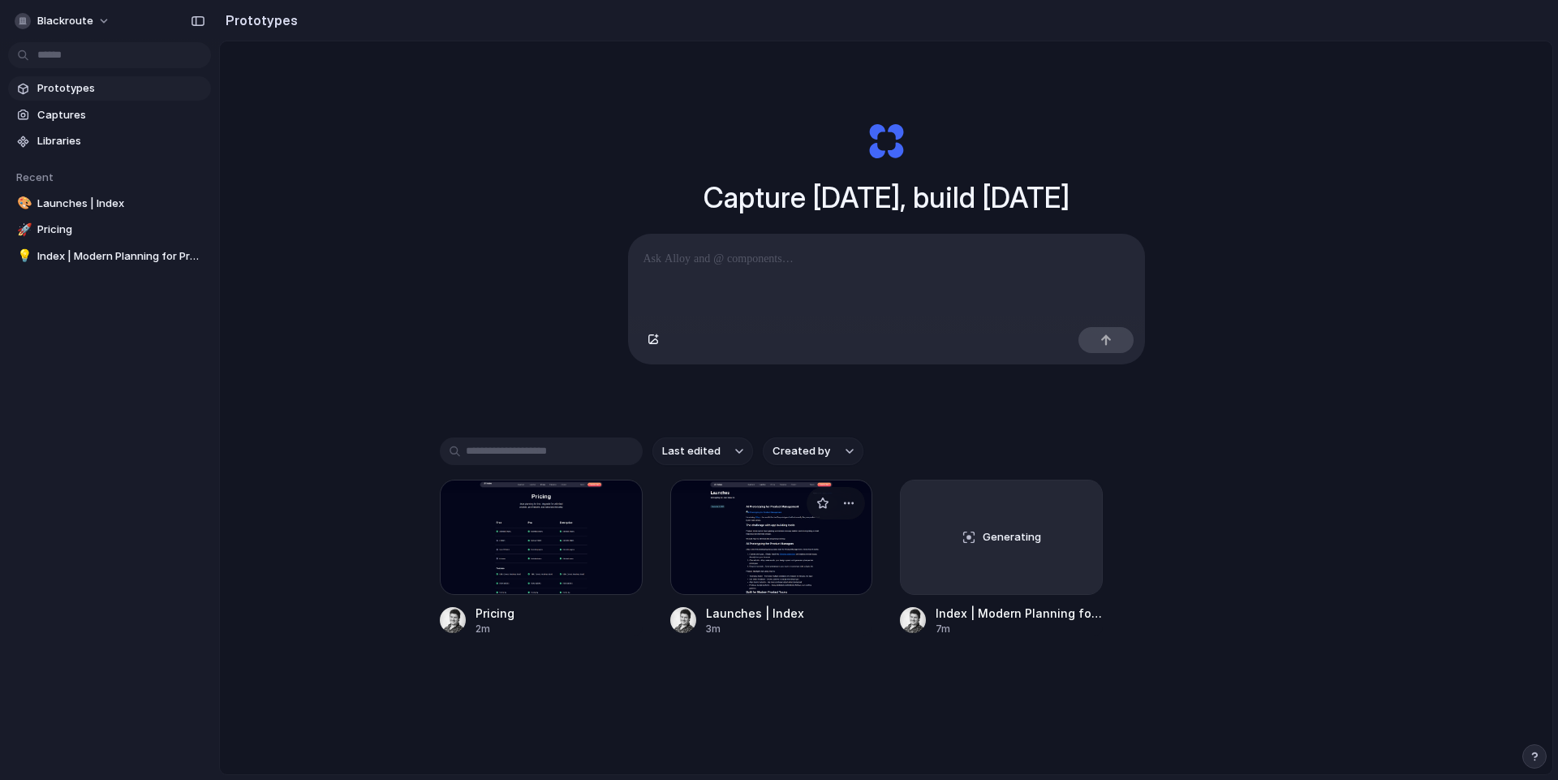
click at [777, 569] on div at bounding box center [771, 537] width 203 height 115
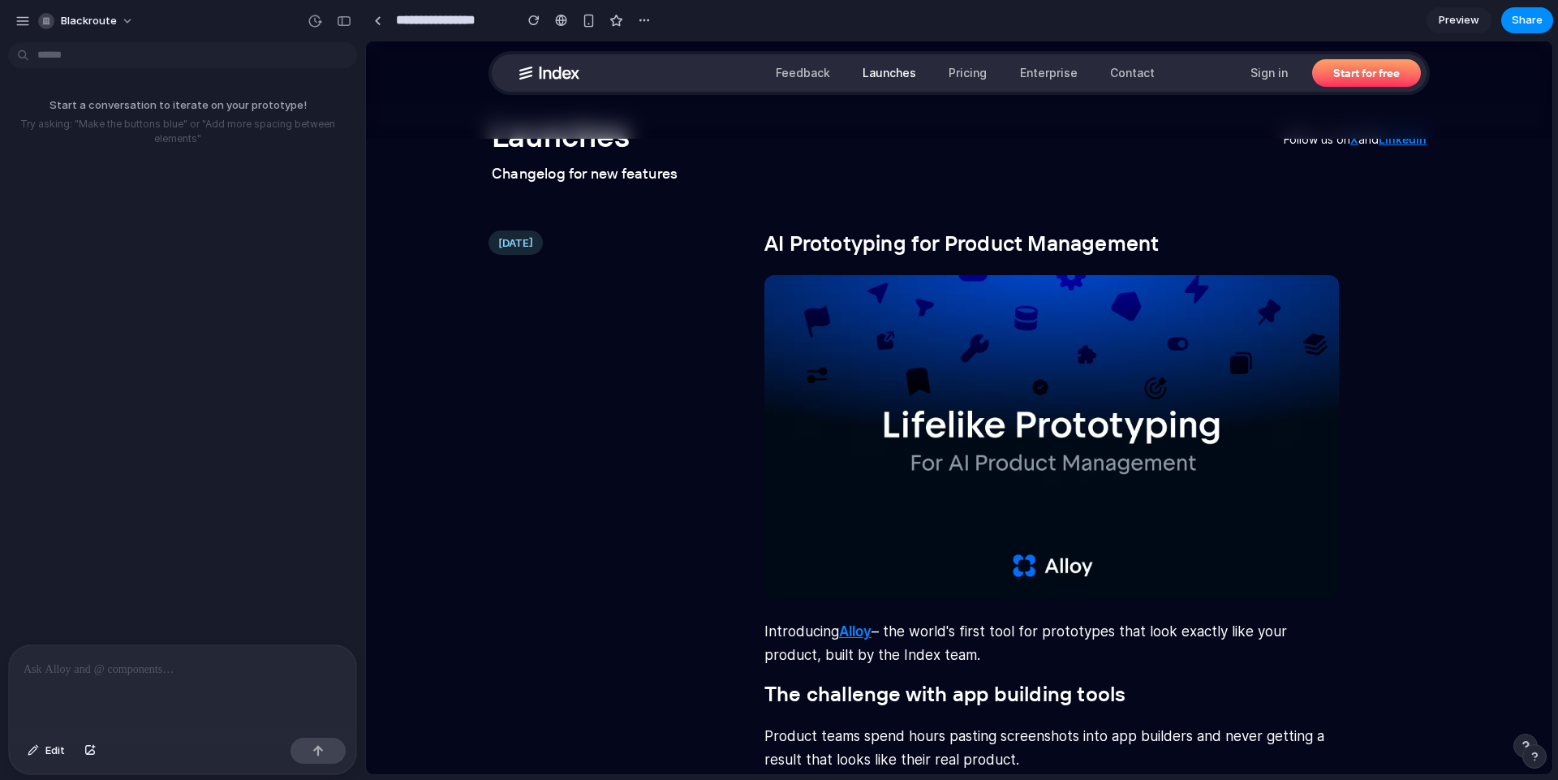
click at [622, 77] on div at bounding box center [631, 73] width 243 height 52
click at [628, 75] on div at bounding box center [631, 73] width 243 height 52
click at [306, 418] on div "Start a conversation to iterate on your prototype! Try asking: "Make the button…" at bounding box center [177, 347] width 355 height 596
click at [584, 26] on div "button" at bounding box center [589, 21] width 14 height 14
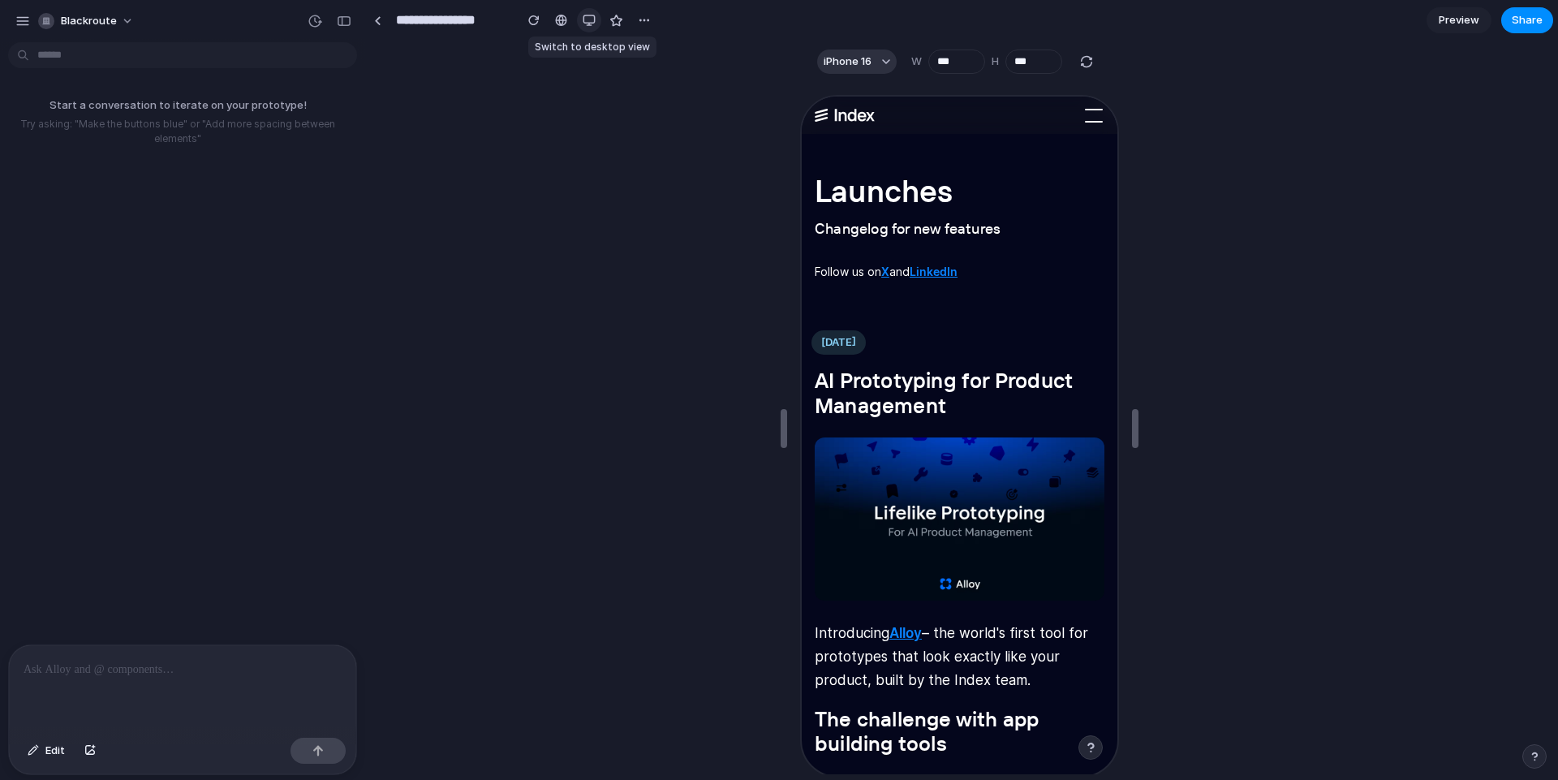
click at [588, 21] on div "button" at bounding box center [589, 20] width 13 height 13
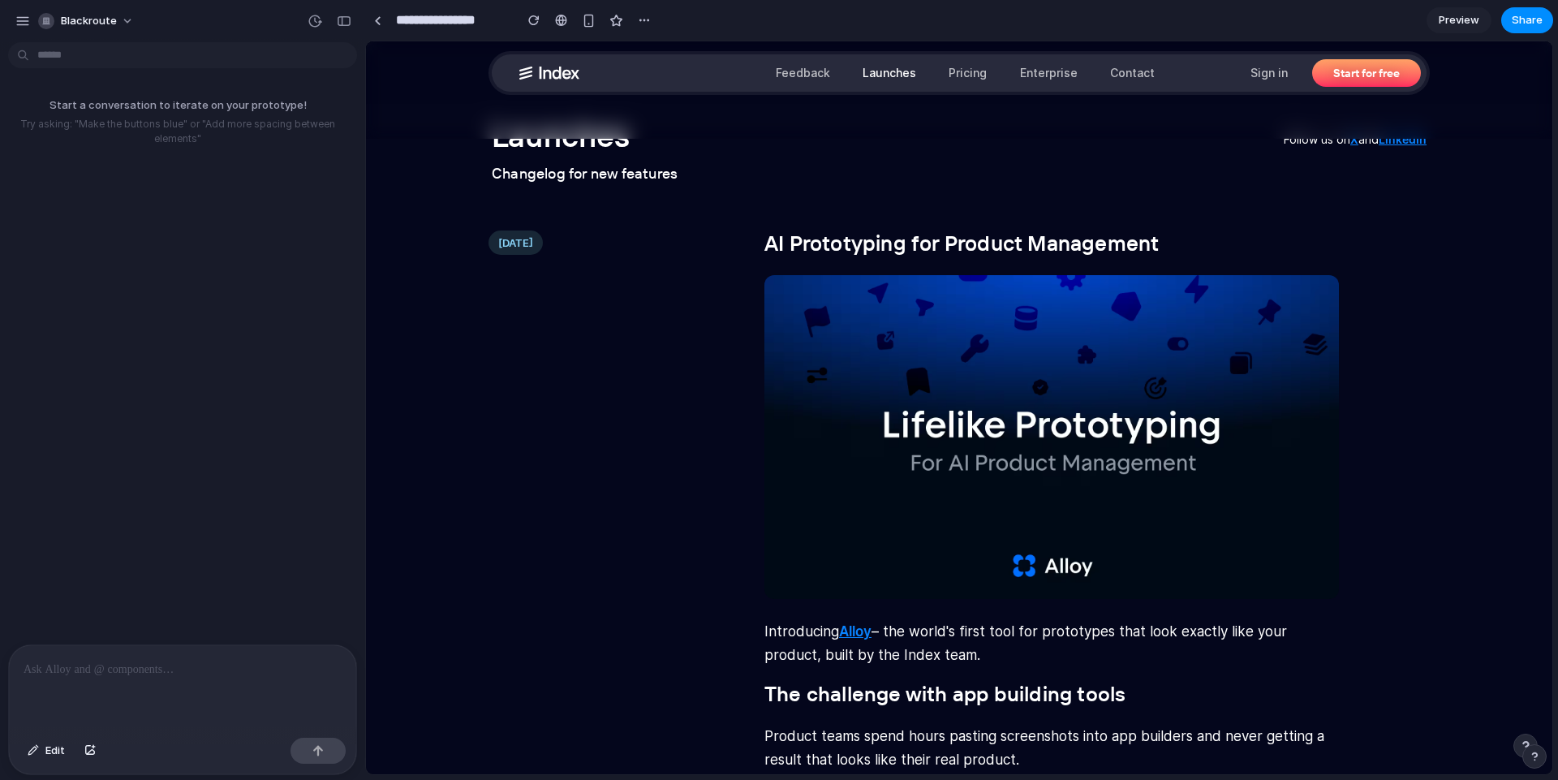
click at [1463, 20] on span "Preview" at bounding box center [1459, 20] width 41 height 16
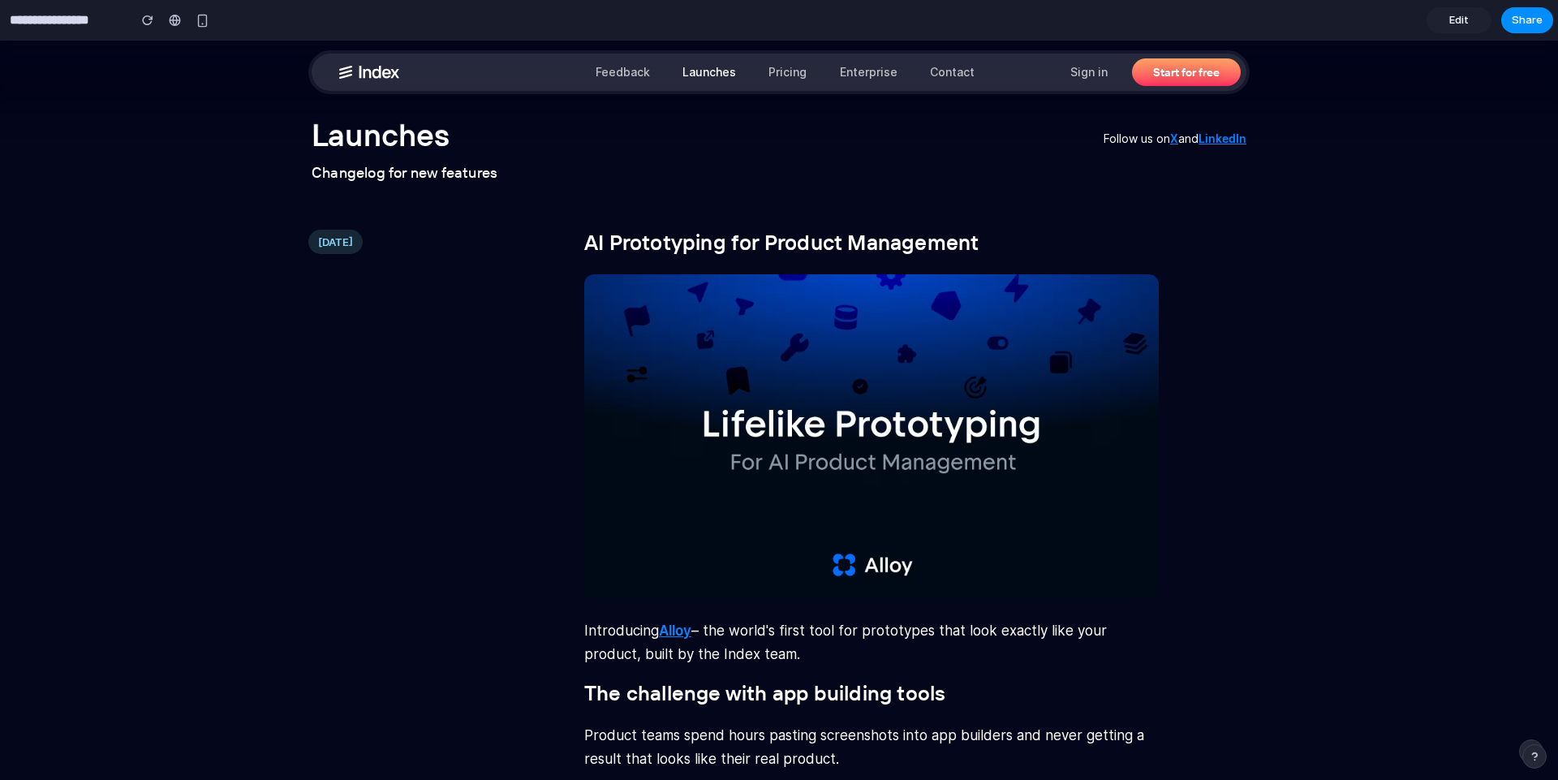
click at [1464, 21] on span "Edit" at bounding box center [1458, 20] width 19 height 16
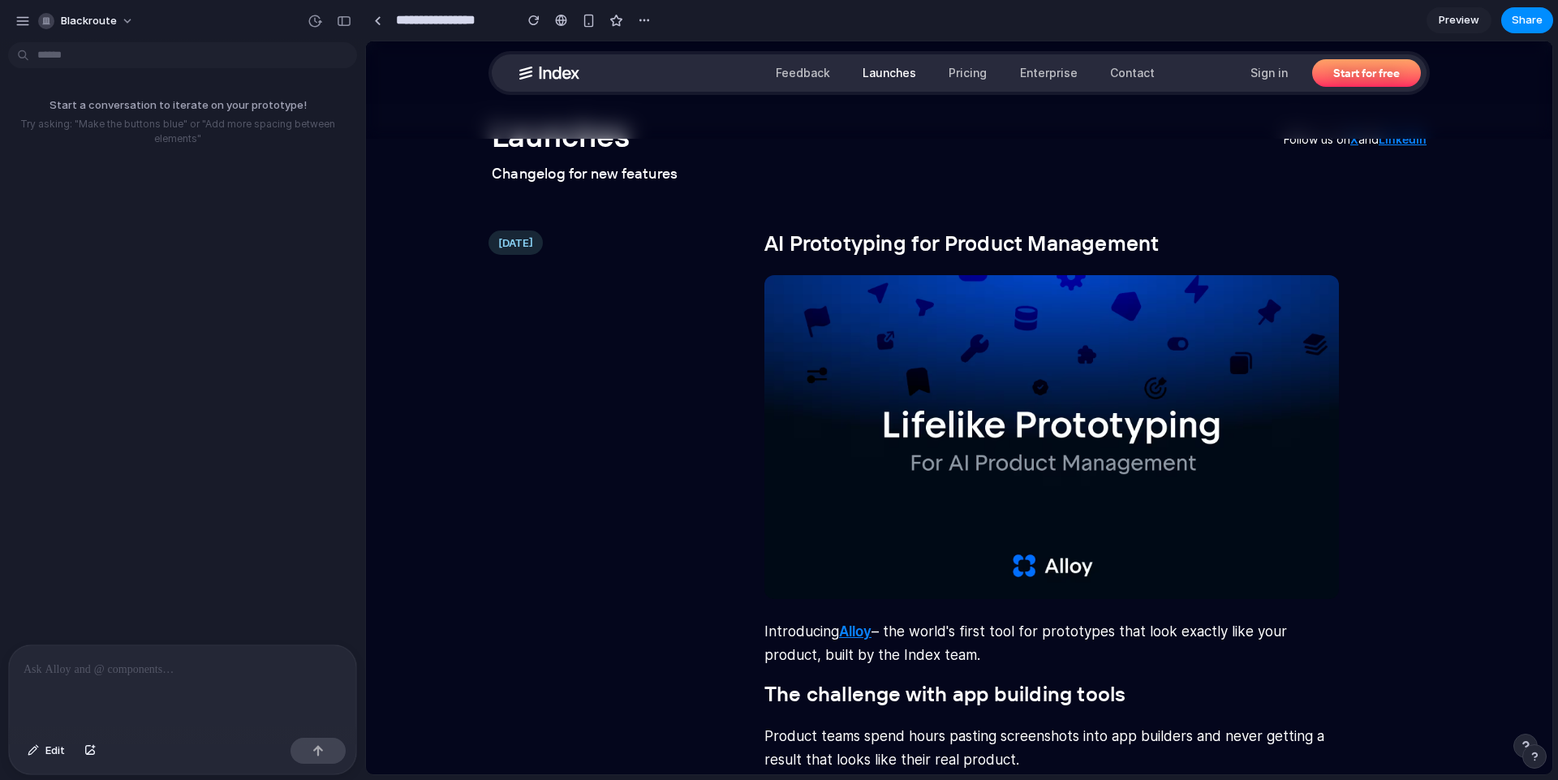
click at [177, 666] on p at bounding box center [183, 669] width 318 height 19
click at [131, 660] on p at bounding box center [183, 669] width 318 height 19
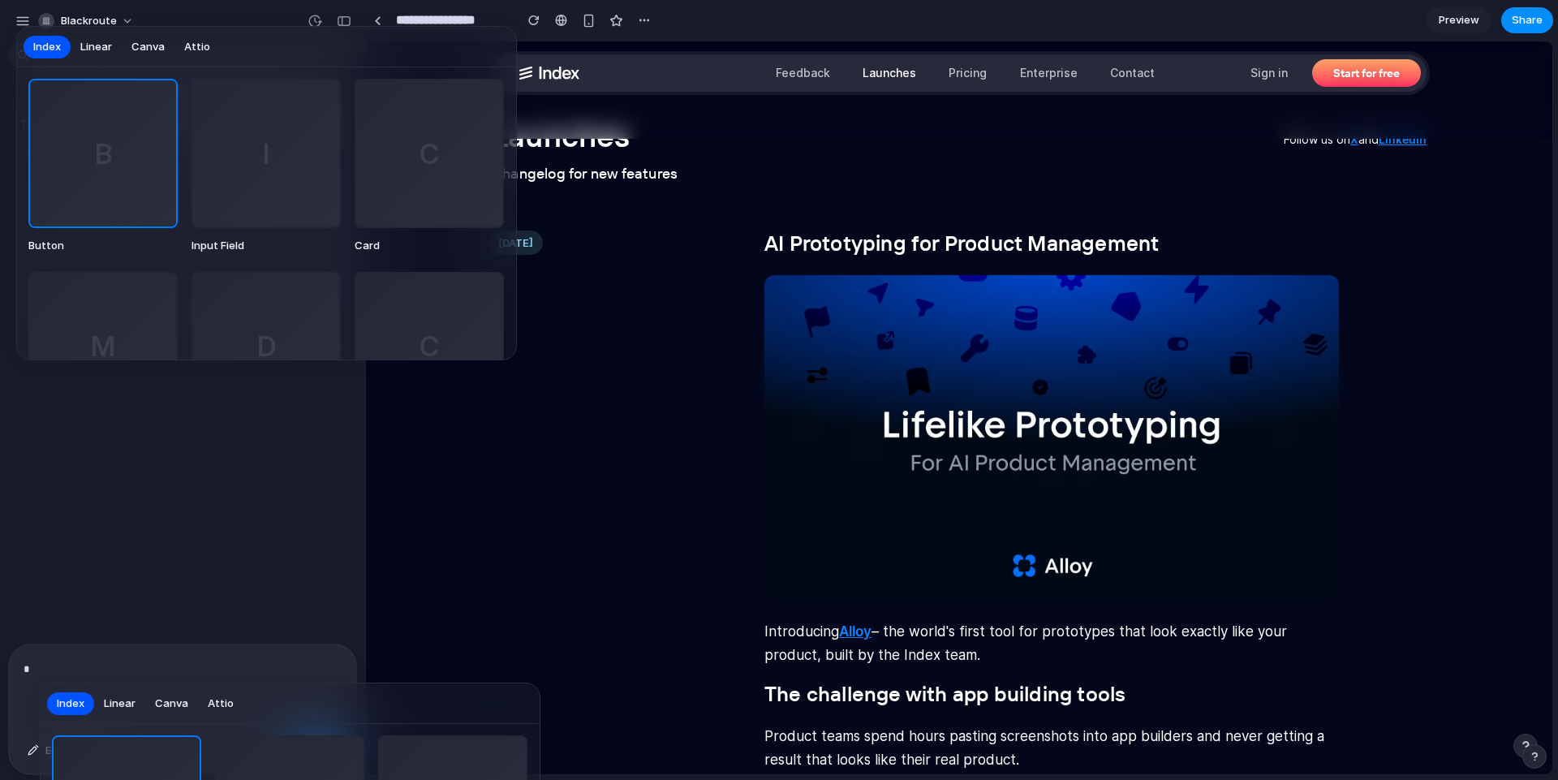
click at [103, 44] on span "Linear" at bounding box center [96, 47] width 32 height 16
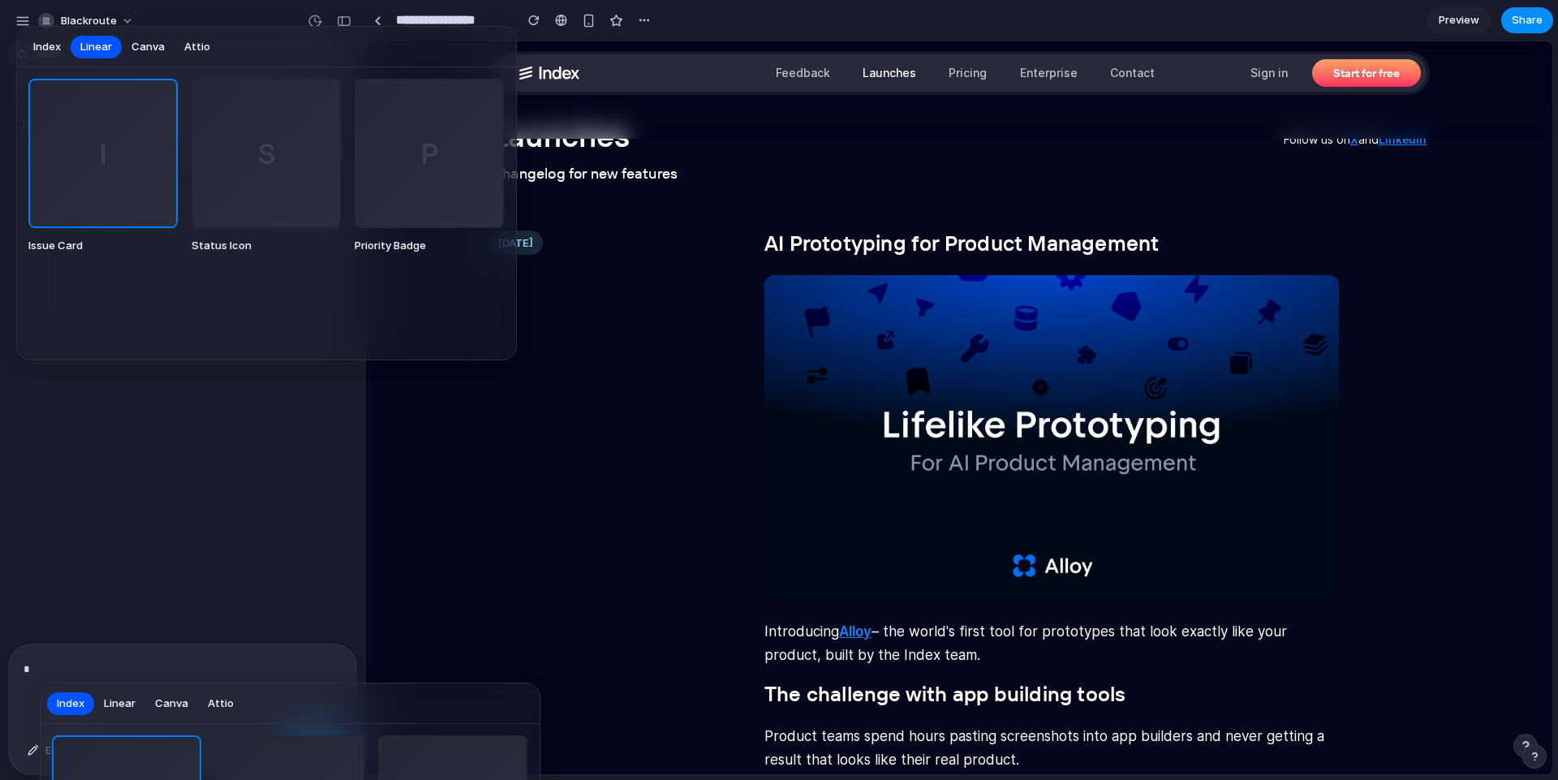
click at [137, 50] on span "Canva" at bounding box center [147, 47] width 33 height 16
click at [105, 51] on span "Linear" at bounding box center [96, 47] width 32 height 16
click at [188, 48] on span "Attio" at bounding box center [197, 47] width 26 height 16
click at [45, 47] on span "Index" at bounding box center [47, 47] width 28 height 16
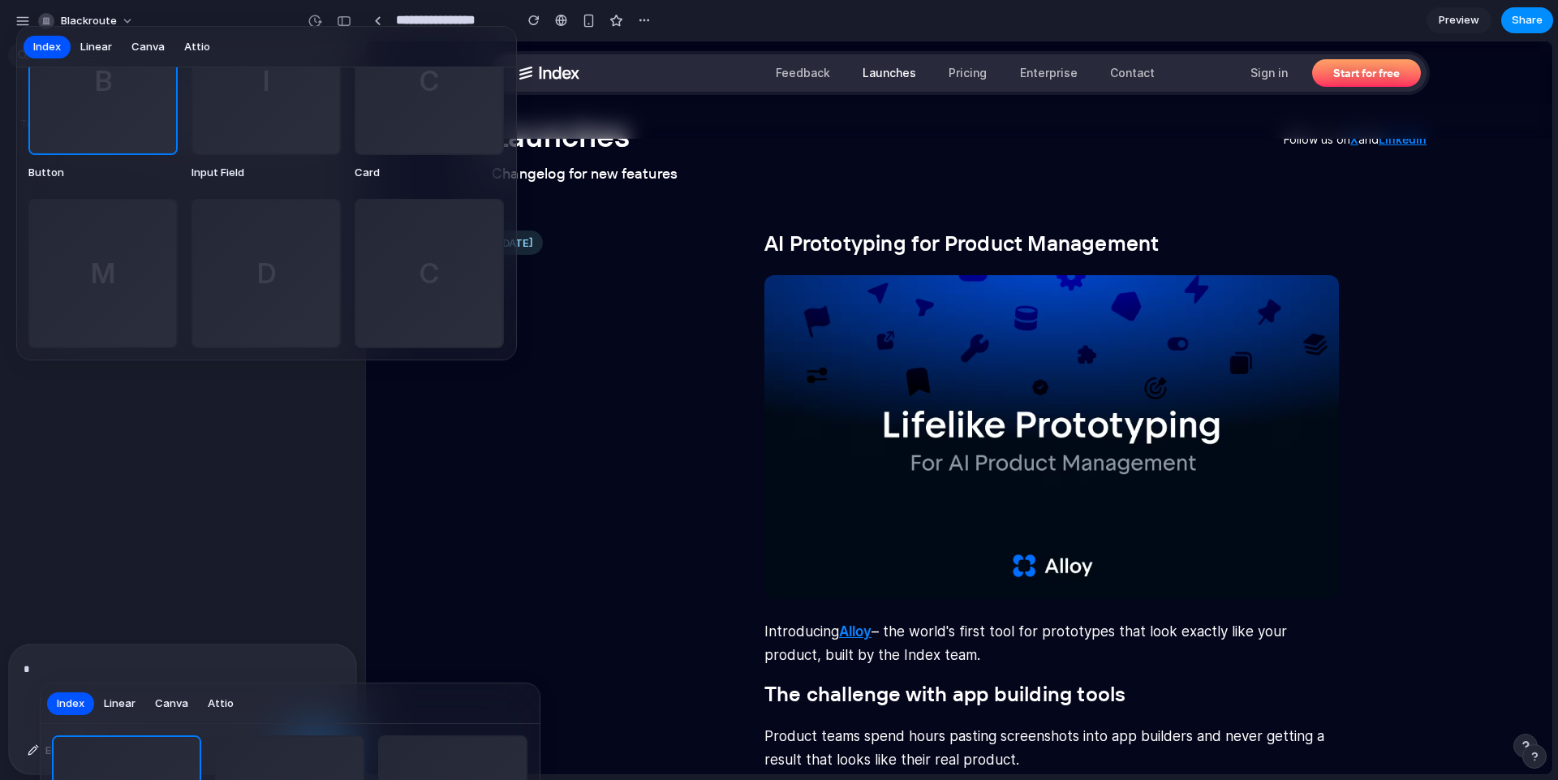
scroll to position [291, 0]
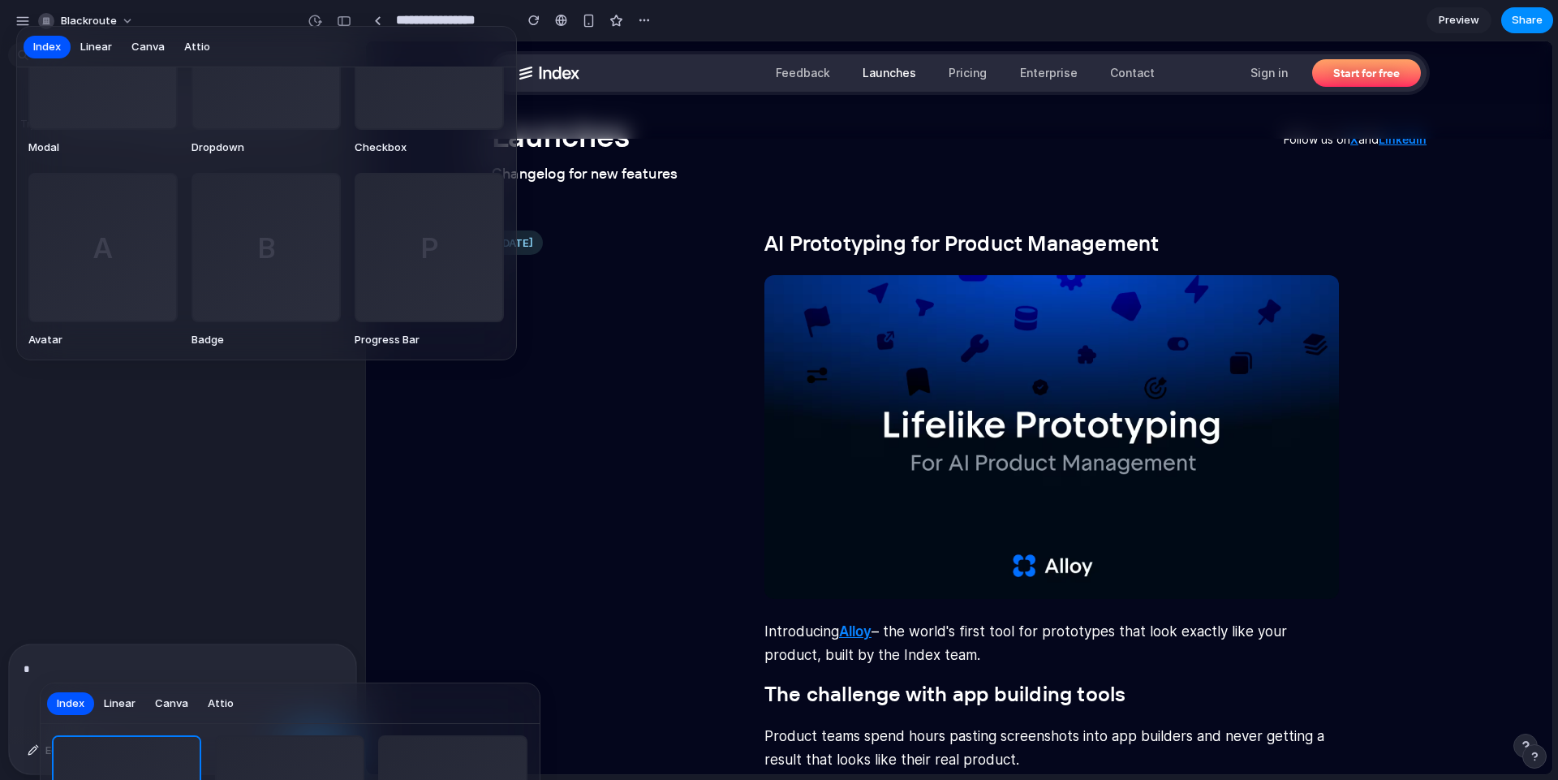
click at [426, 258] on span "P" at bounding box center [429, 247] width 17 height 41
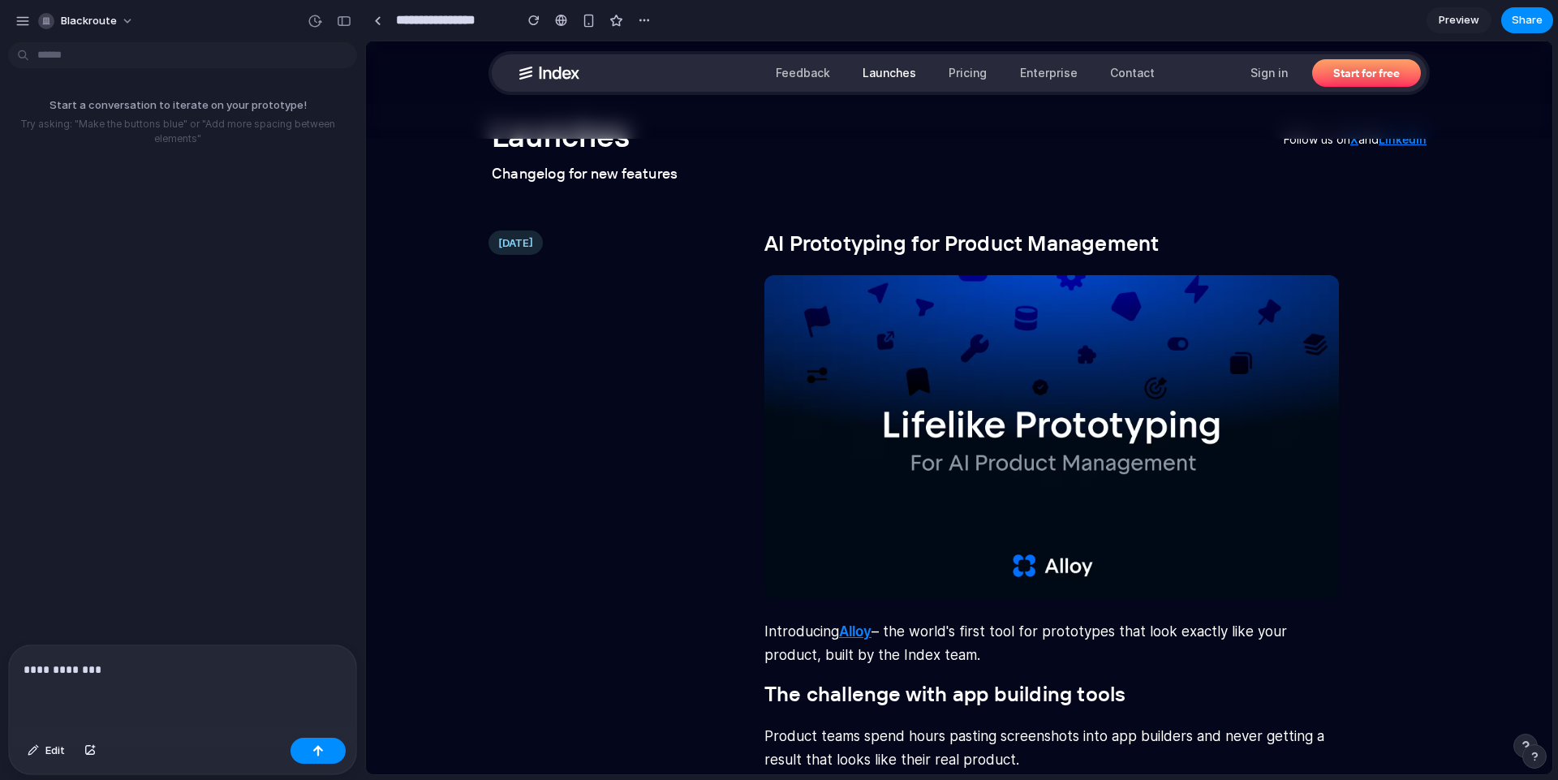
click at [172, 675] on div "**********" at bounding box center [182, 688] width 347 height 86
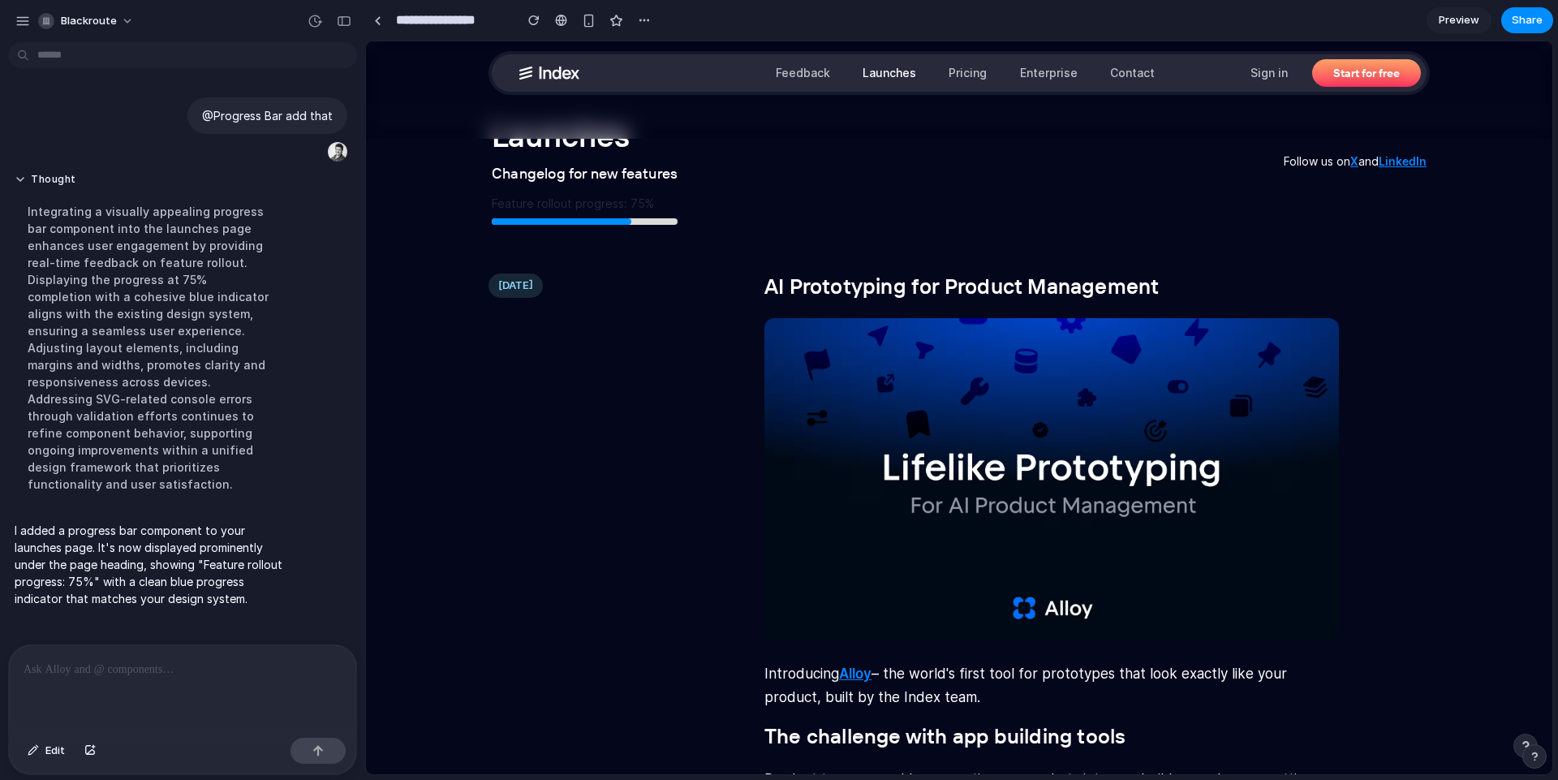
scroll to position [0, 0]
click at [1478, 23] on span "Preview" at bounding box center [1459, 20] width 41 height 16
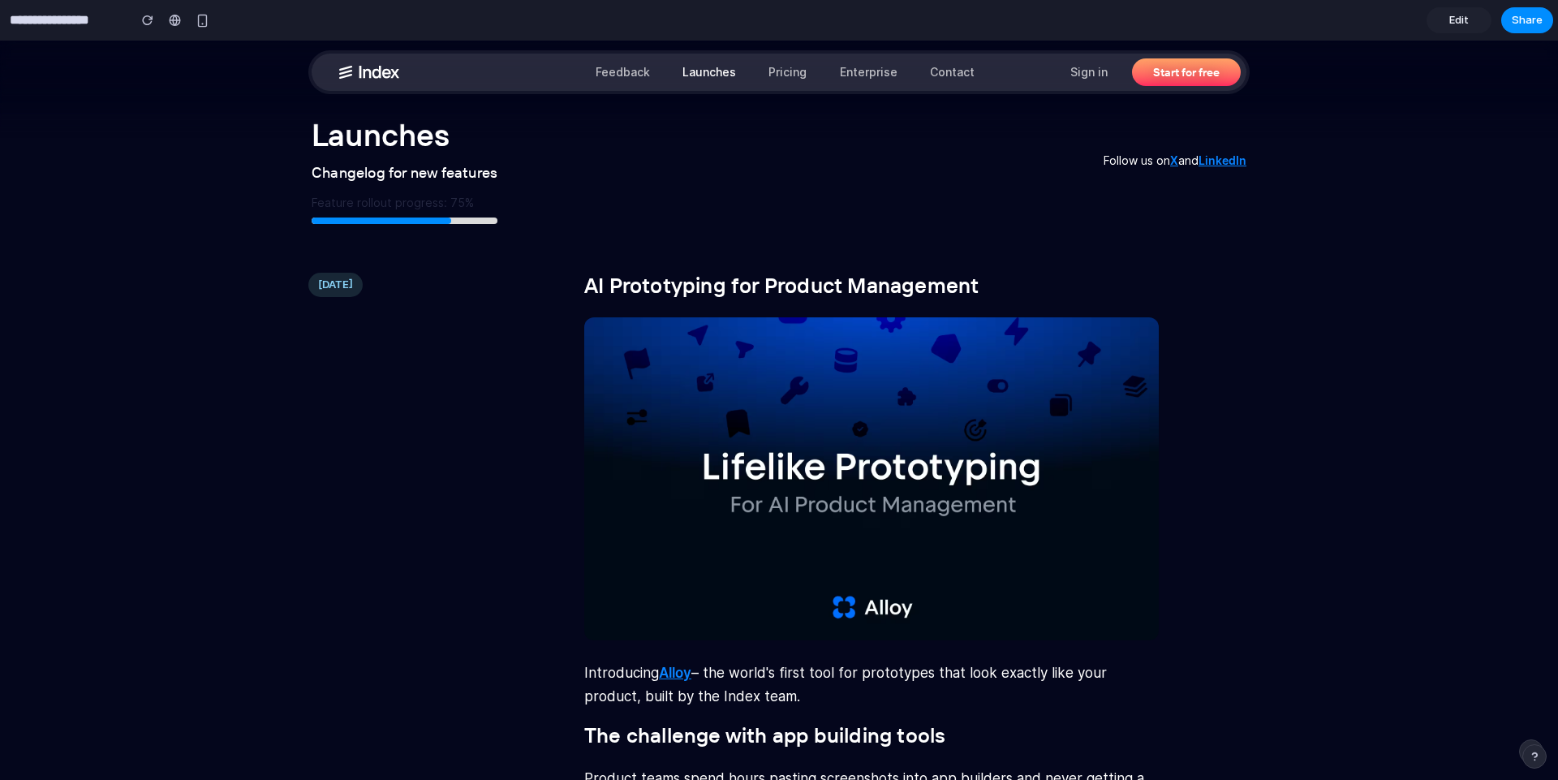
click at [1466, 23] on span "Edit" at bounding box center [1458, 20] width 19 height 16
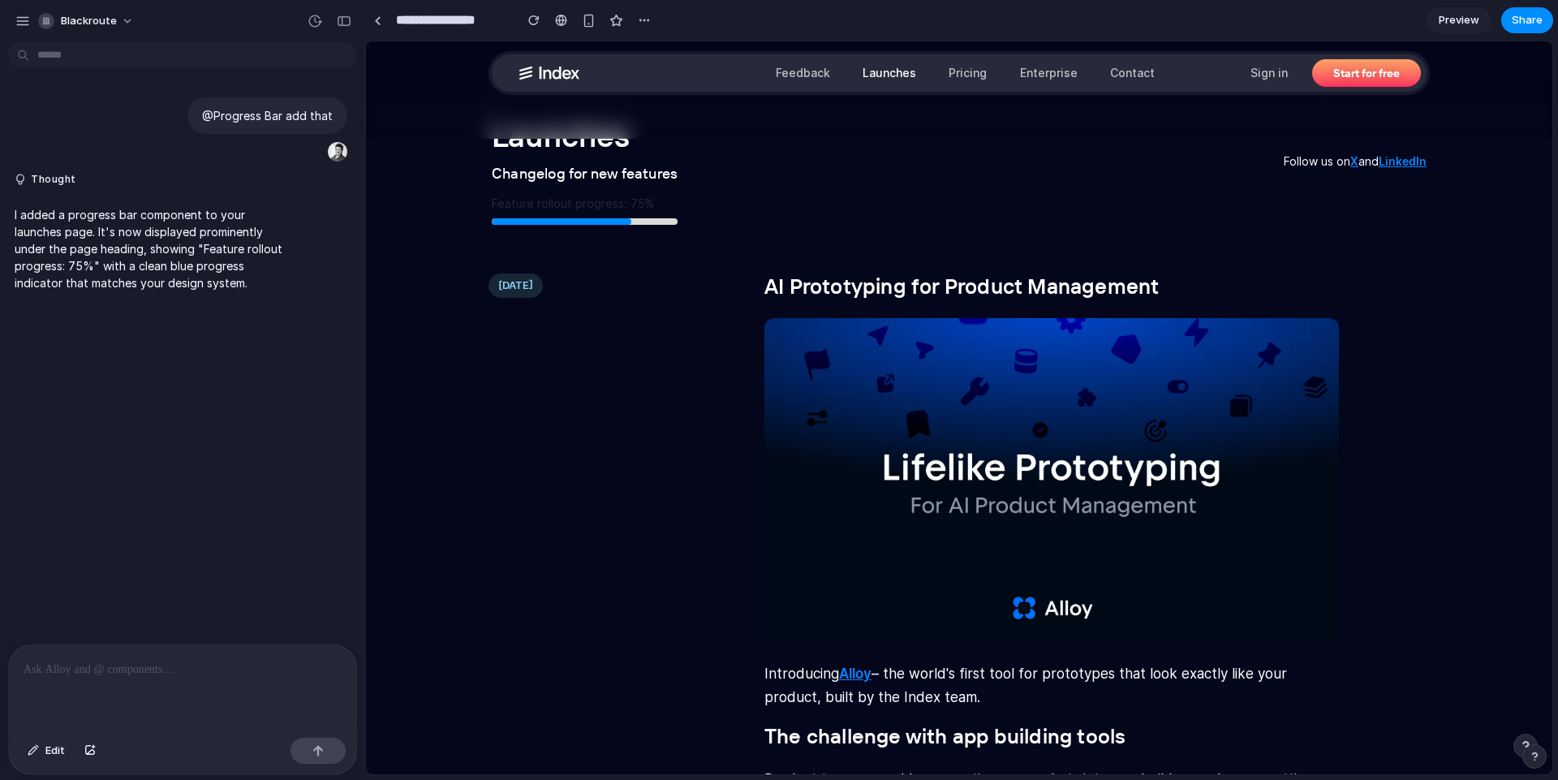
click at [1466, 23] on span "Preview" at bounding box center [1459, 20] width 41 height 16
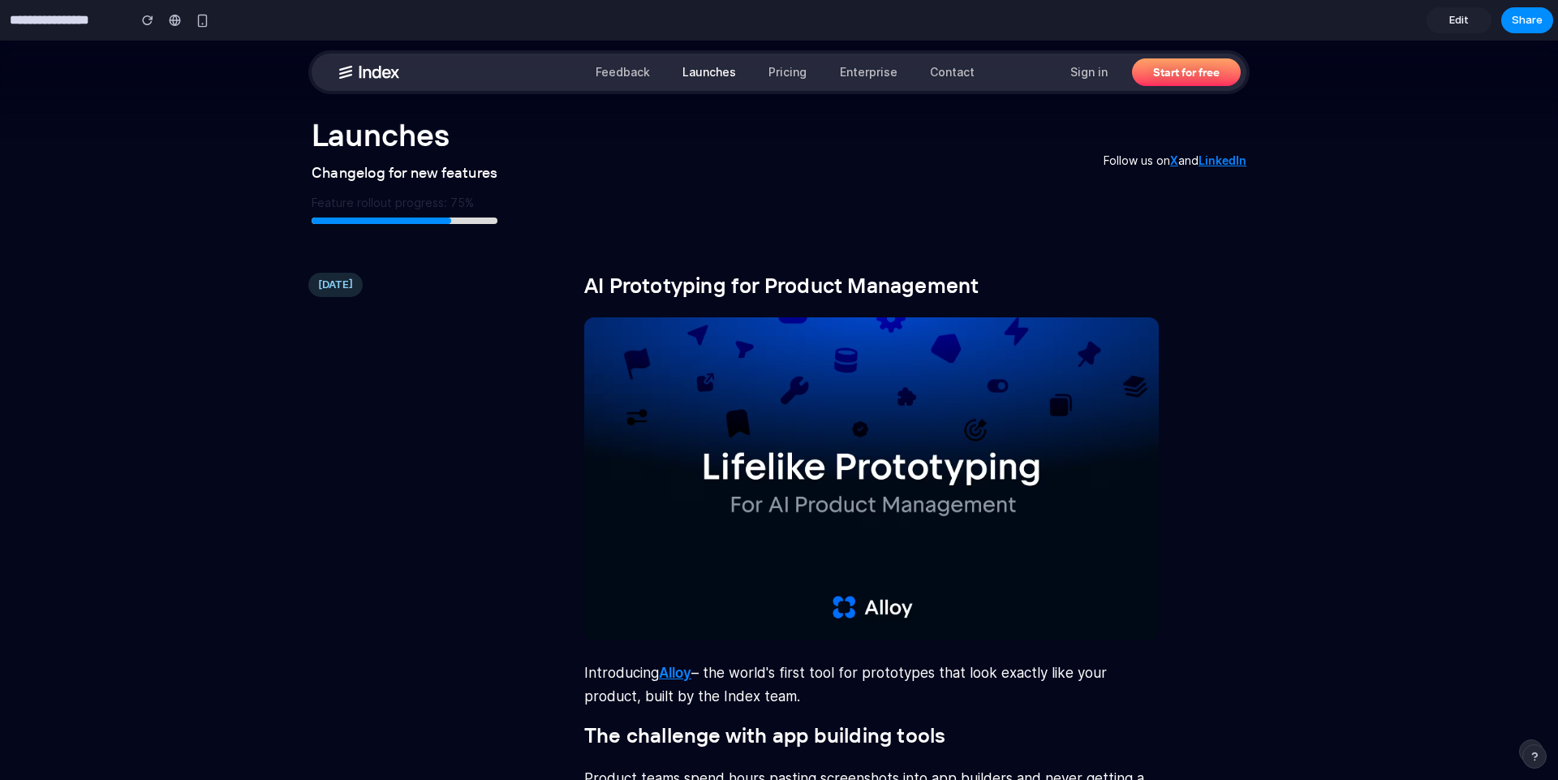
click at [988, 62] on nav "Feedback Launches Pricing Enterprise Contact Sign in Start for free" at bounding box center [779, 72] width 935 height 37
click at [861, 71] on link "Enterprise" at bounding box center [868, 72] width 77 height 37
click at [387, 216] on div "Feature rollout progress: 75%" at bounding box center [405, 208] width 186 height 29
click at [1462, 22] on span "Edit" at bounding box center [1458, 20] width 19 height 16
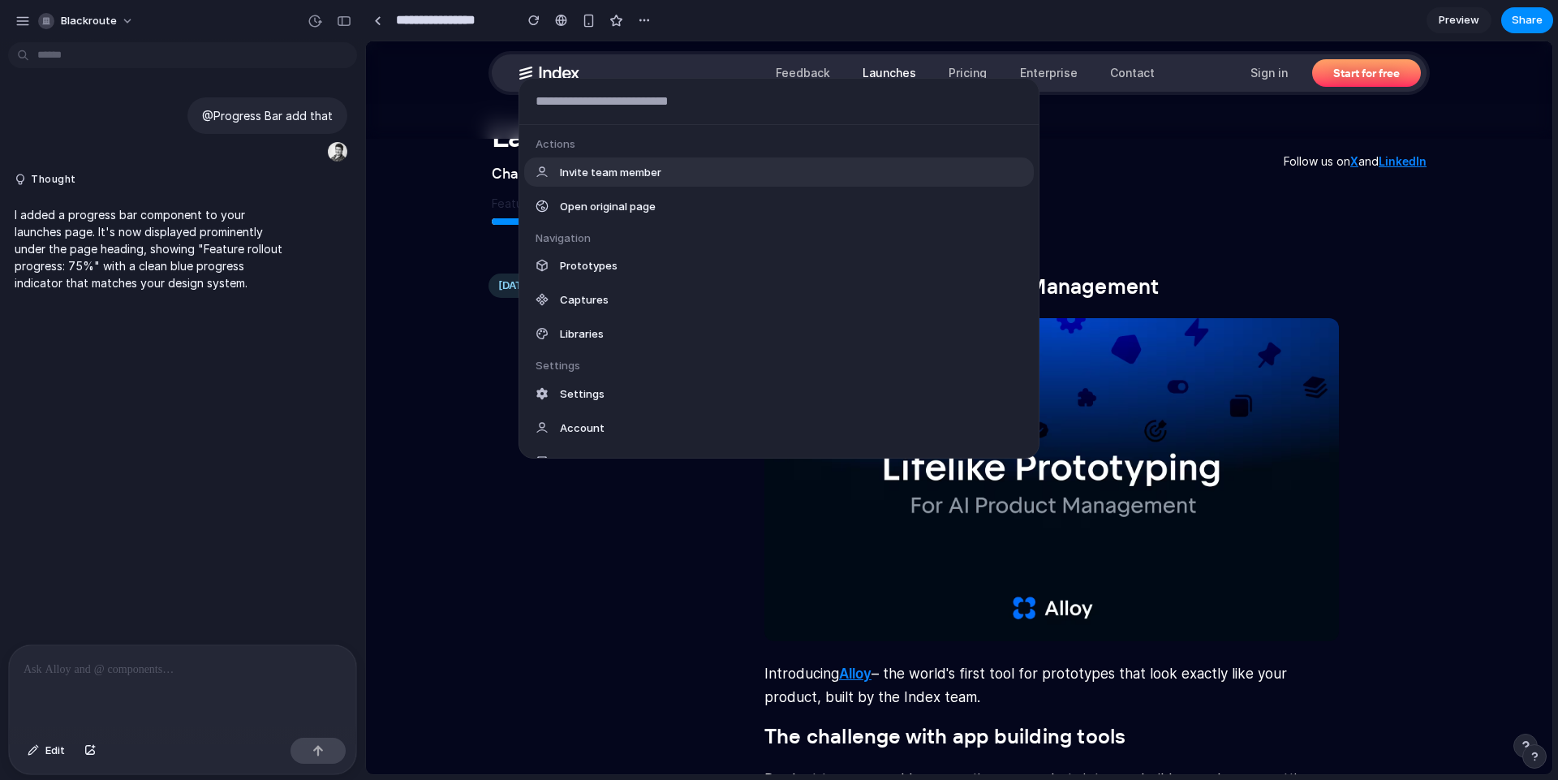
click at [100, 50] on body "**********" at bounding box center [779, 390] width 1558 height 780
click at [174, 432] on div "Actions Invite team member Open original page Navigation Prototypes Captures Li…" at bounding box center [779, 390] width 1558 height 780
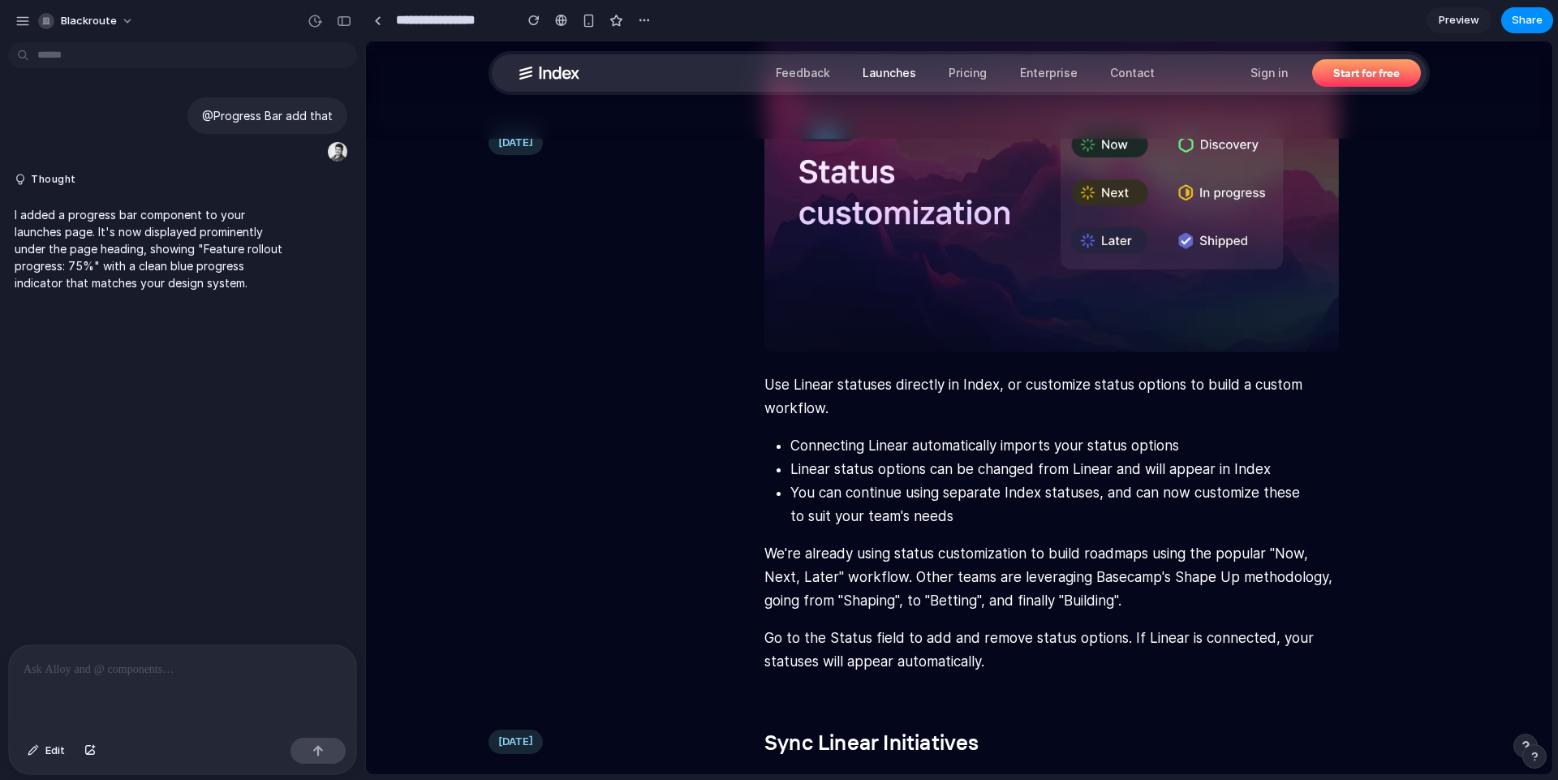
scroll to position [5551, 0]
click at [345, 25] on div "button" at bounding box center [344, 20] width 15 height 11
